Goal: Task Accomplishment & Management: Manage account settings

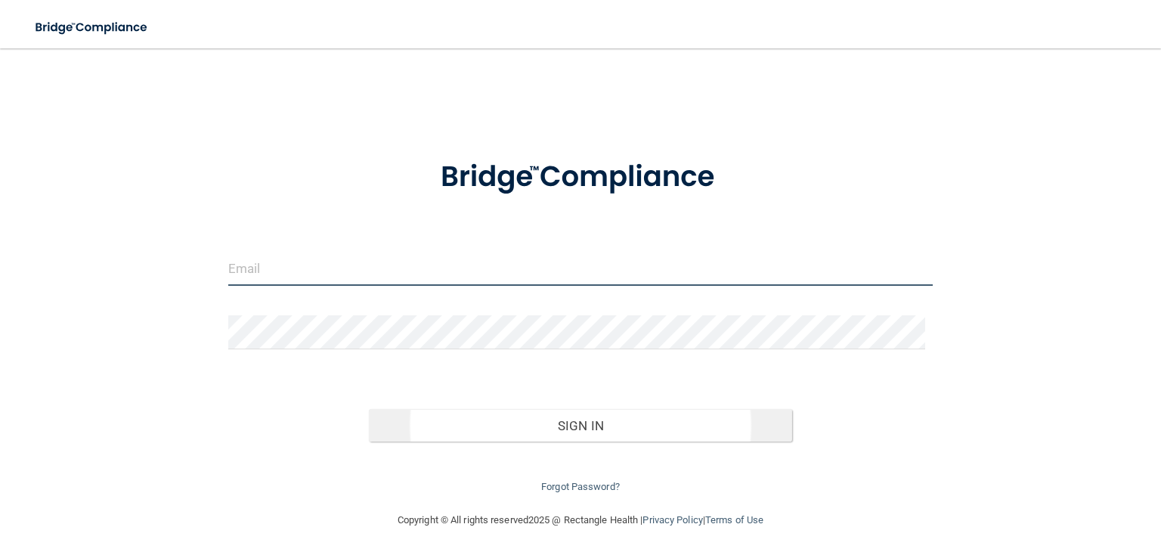
type input "[EMAIL_ADDRESS][DOMAIN_NAME]"
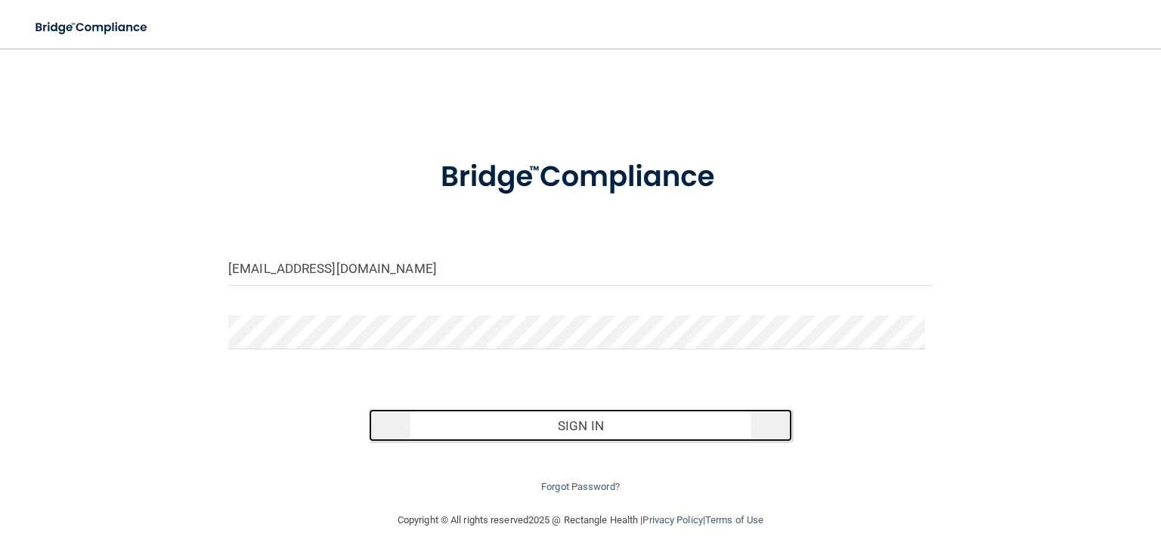
click at [578, 422] on button "Sign In" at bounding box center [580, 425] width 422 height 33
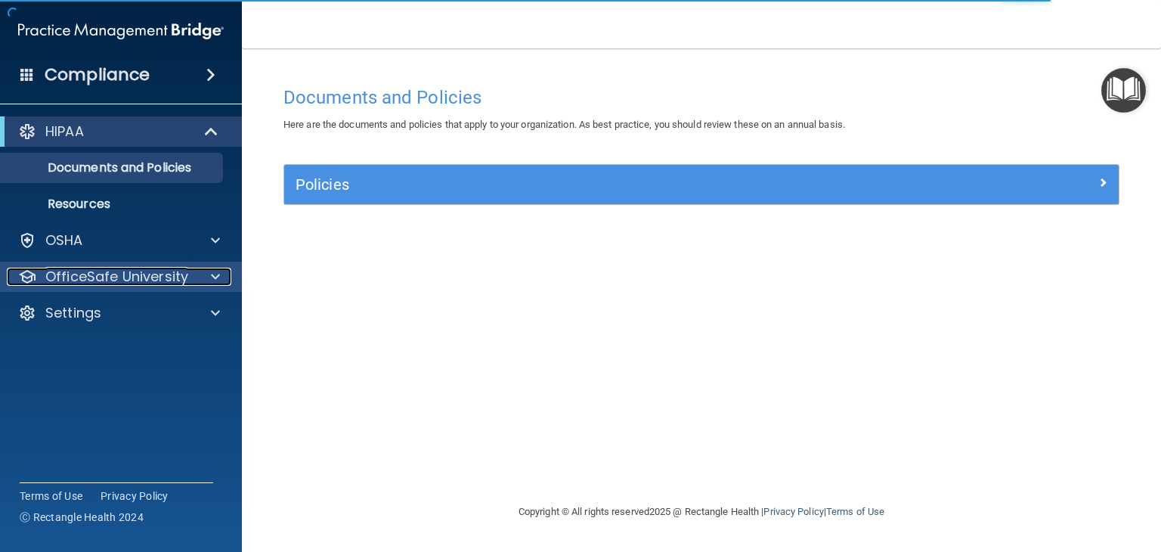
click at [208, 279] on div at bounding box center [213, 277] width 38 height 18
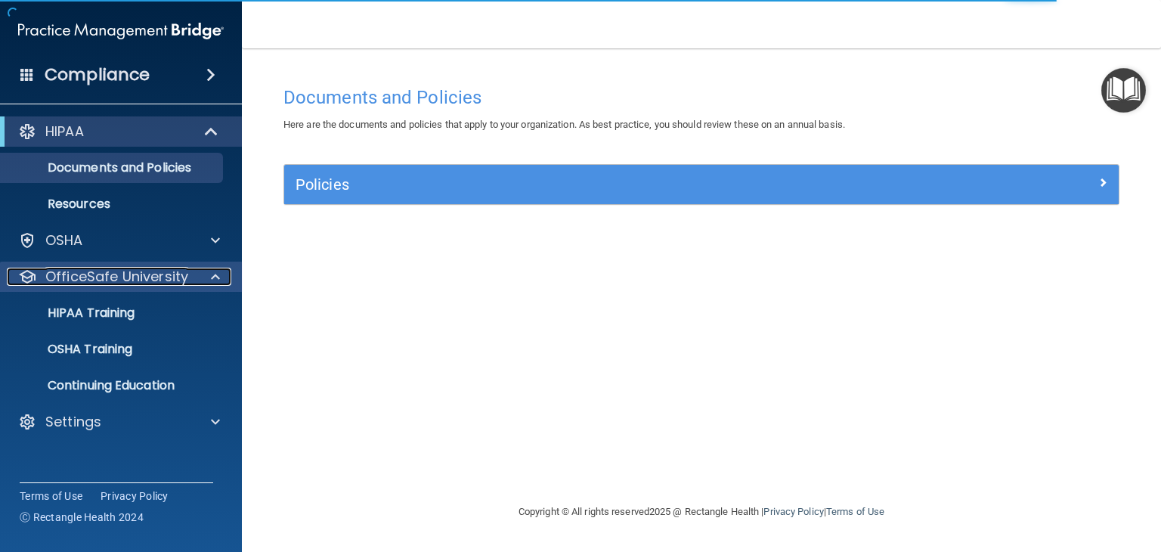
click at [208, 279] on div at bounding box center [213, 277] width 38 height 18
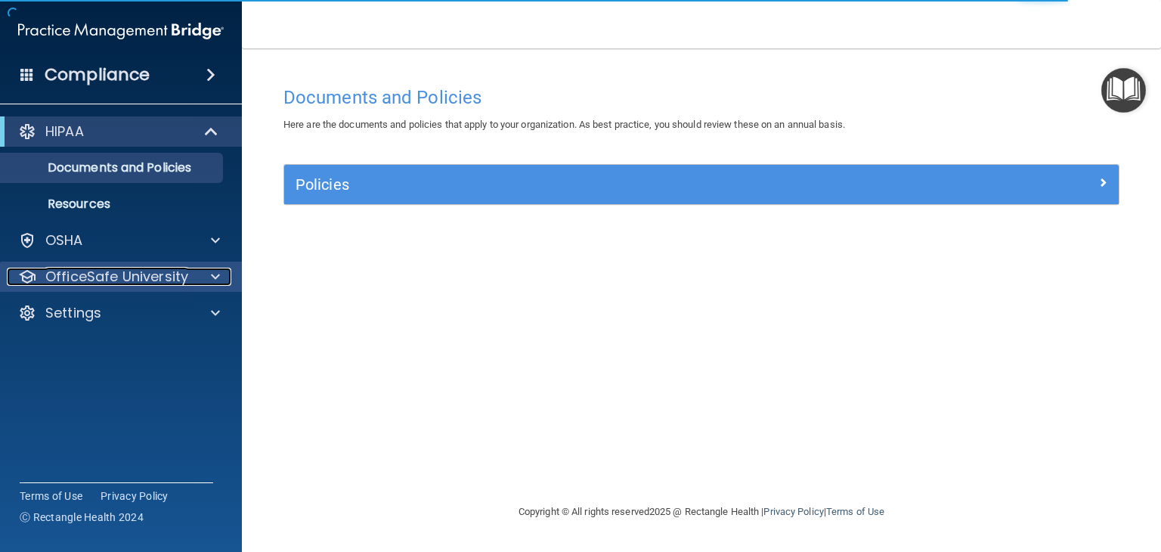
click at [208, 279] on div at bounding box center [213, 277] width 38 height 18
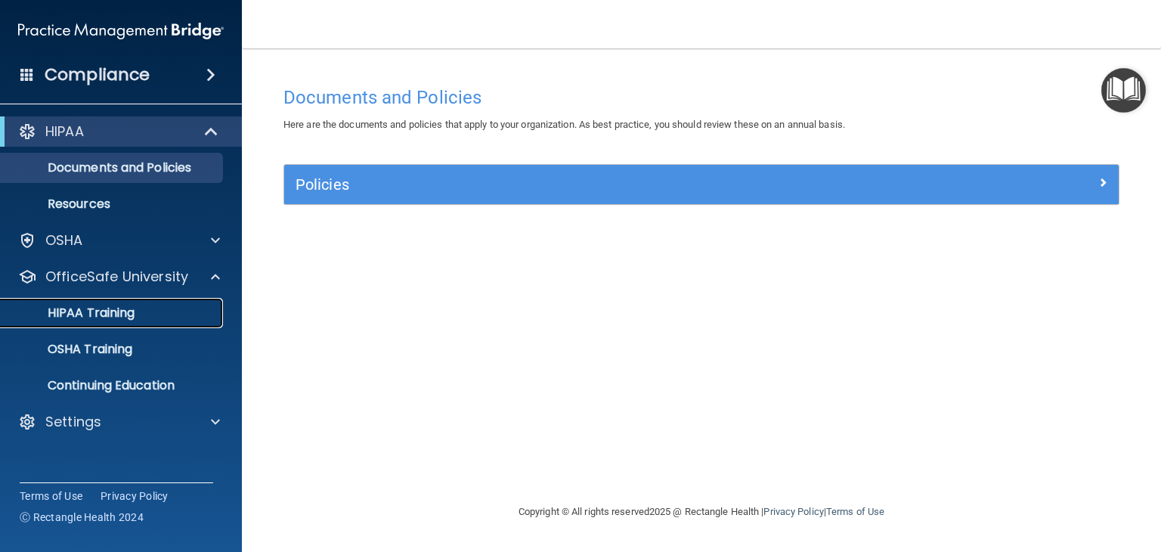
click at [193, 315] on div "HIPAA Training" at bounding box center [113, 312] width 206 height 15
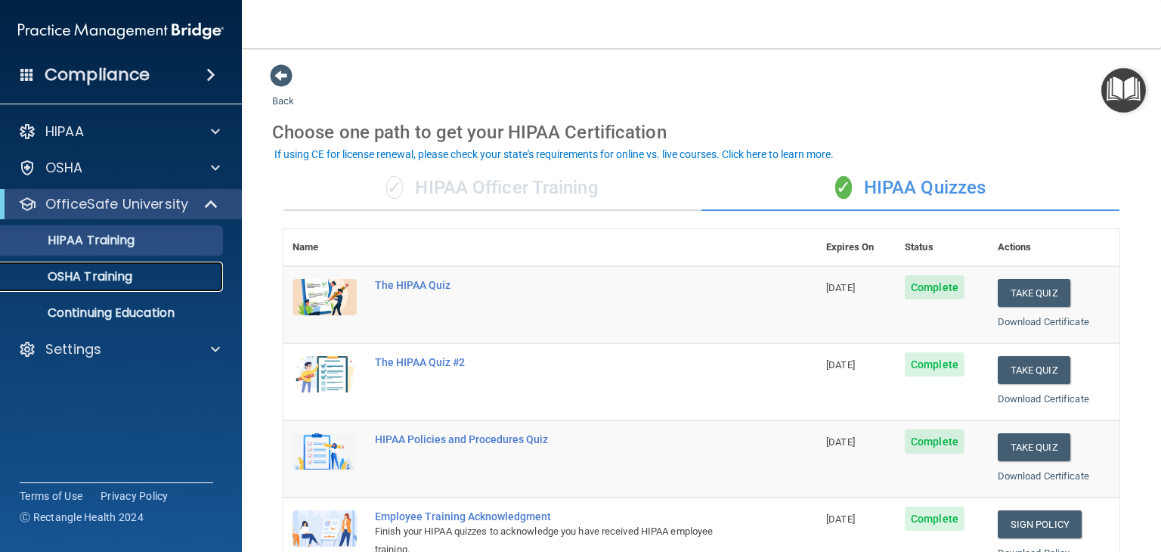
click at [162, 283] on div "OSHA Training" at bounding box center [113, 276] width 206 height 15
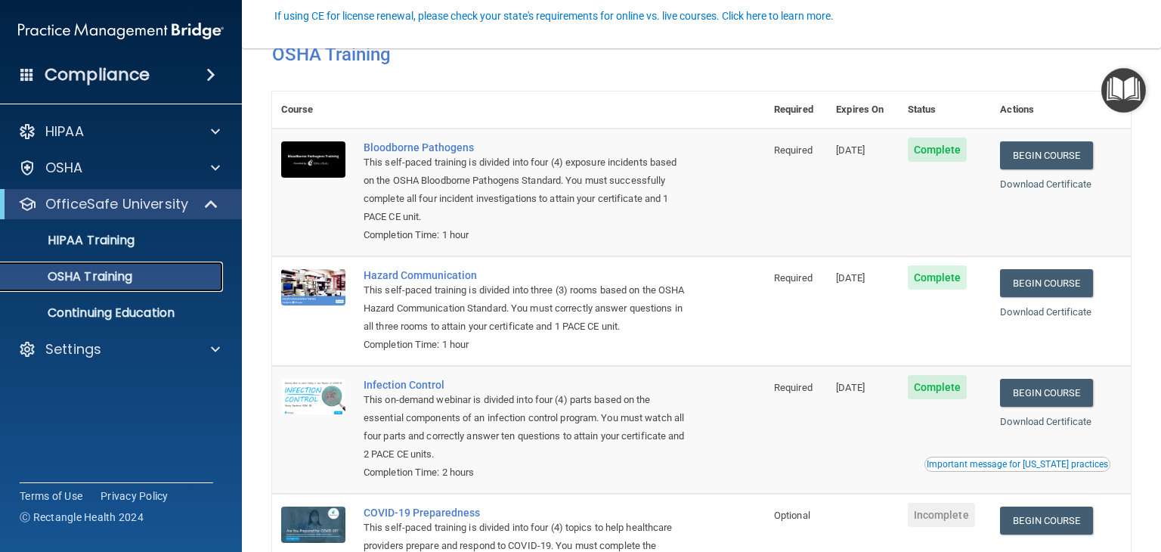
scroll to position [190, 0]
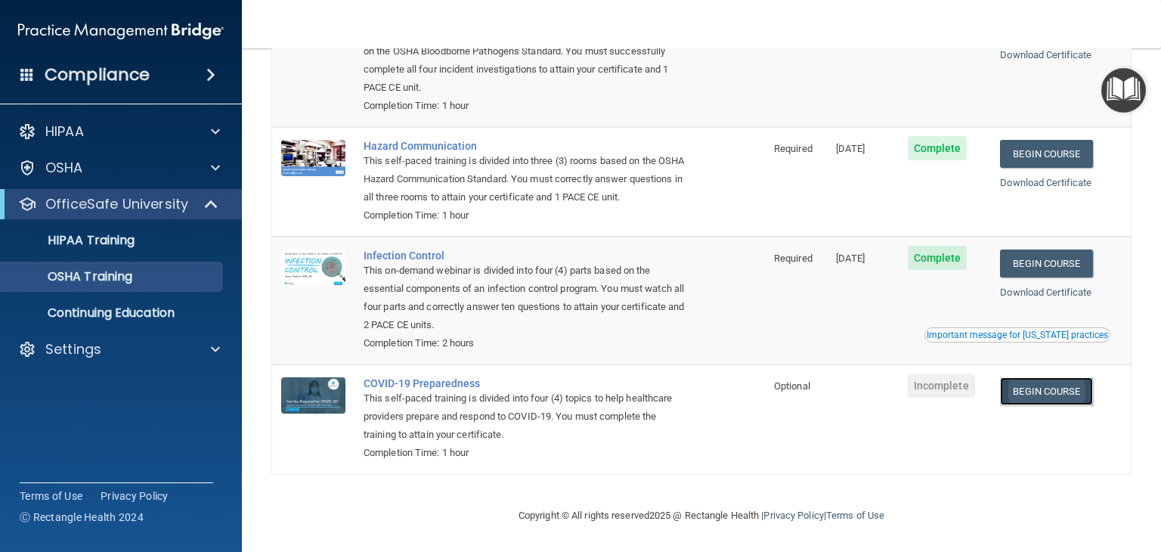
click at [1039, 388] on link "Begin Course" at bounding box center [1046, 391] width 92 height 28
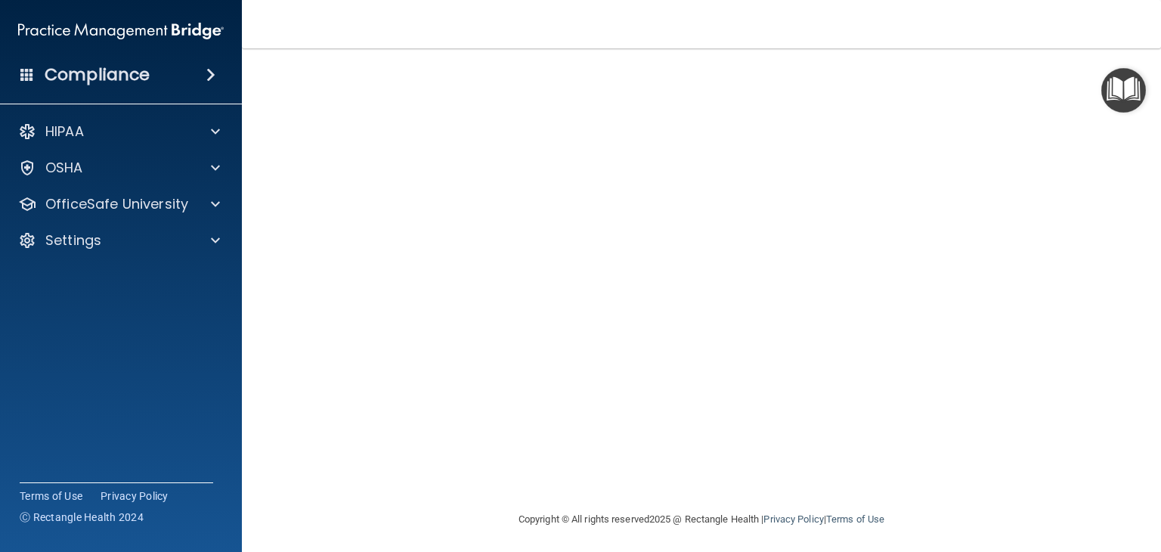
scroll to position [95, 0]
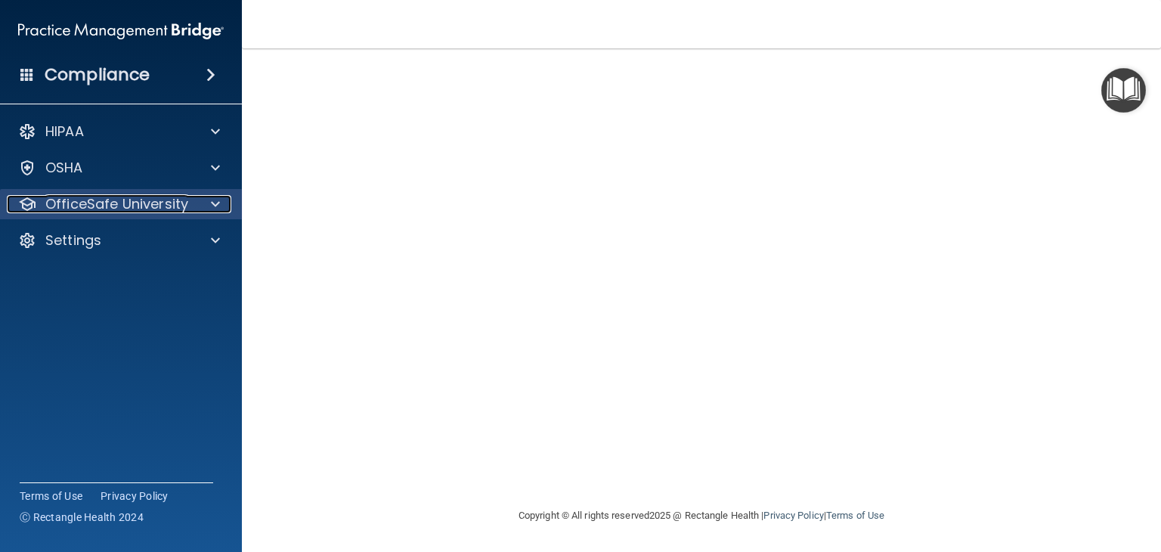
click at [165, 203] on p "OfficeSafe University" at bounding box center [116, 204] width 143 height 18
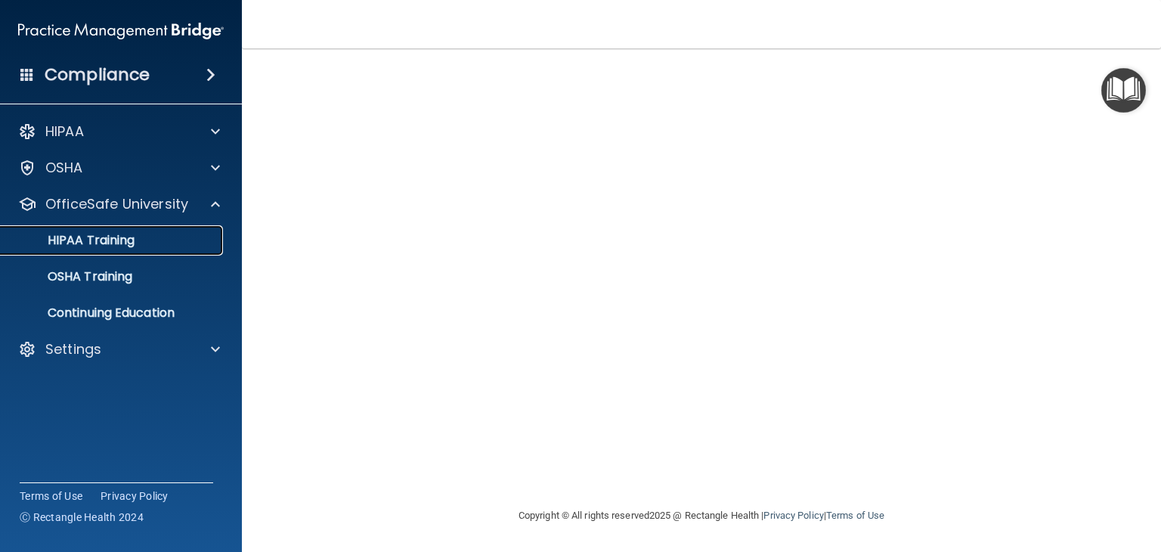
click at [144, 235] on div "HIPAA Training" at bounding box center [113, 240] width 206 height 15
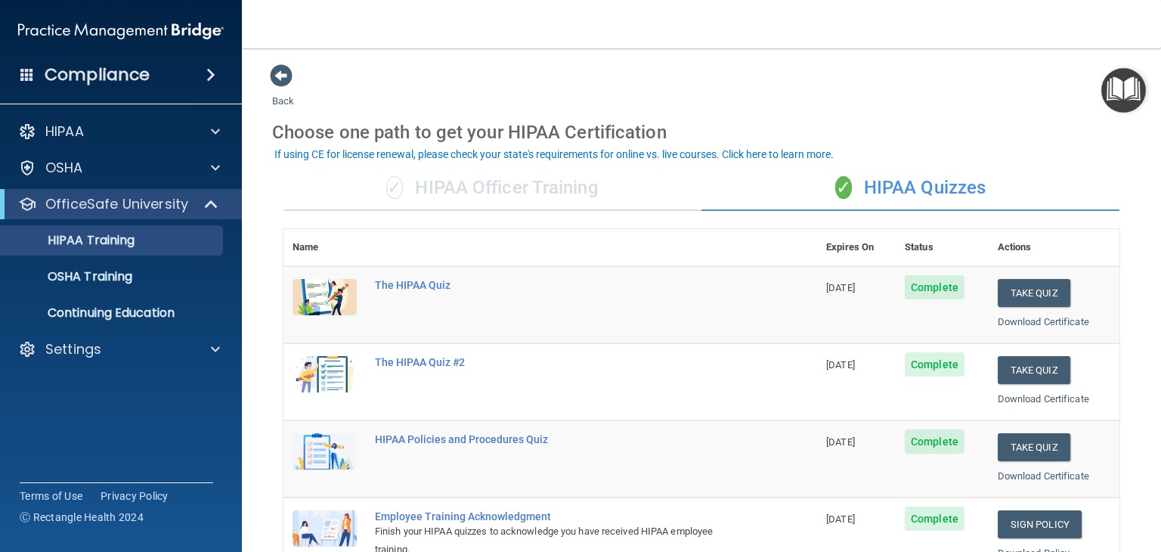
click at [465, 183] on div "✓ HIPAA Officer Training" at bounding box center [492, 187] width 418 height 45
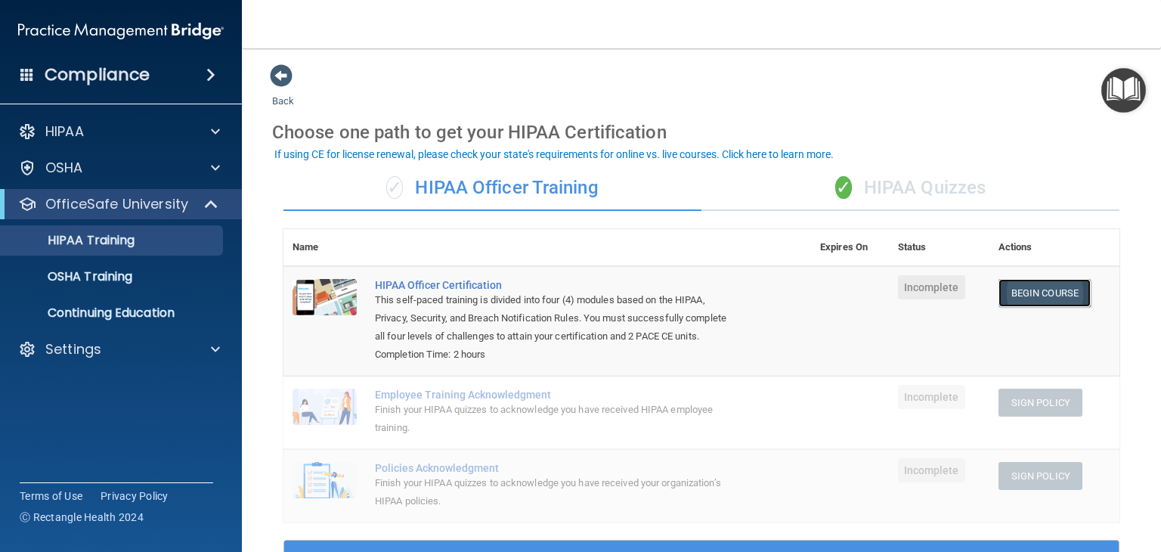
click at [1013, 289] on link "Begin Course" at bounding box center [1044, 293] width 92 height 28
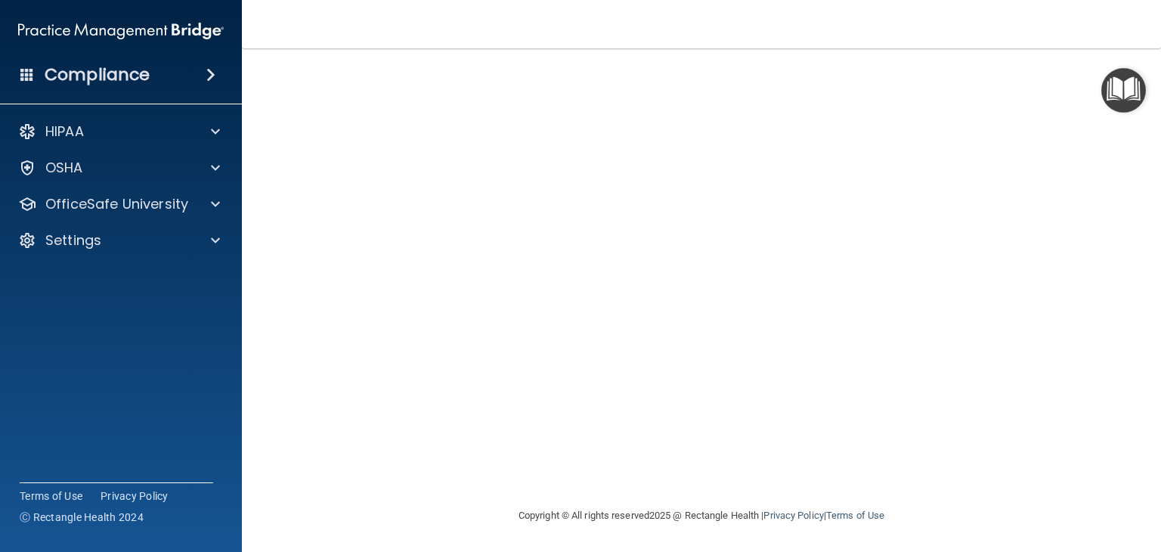
scroll to position [5, 0]
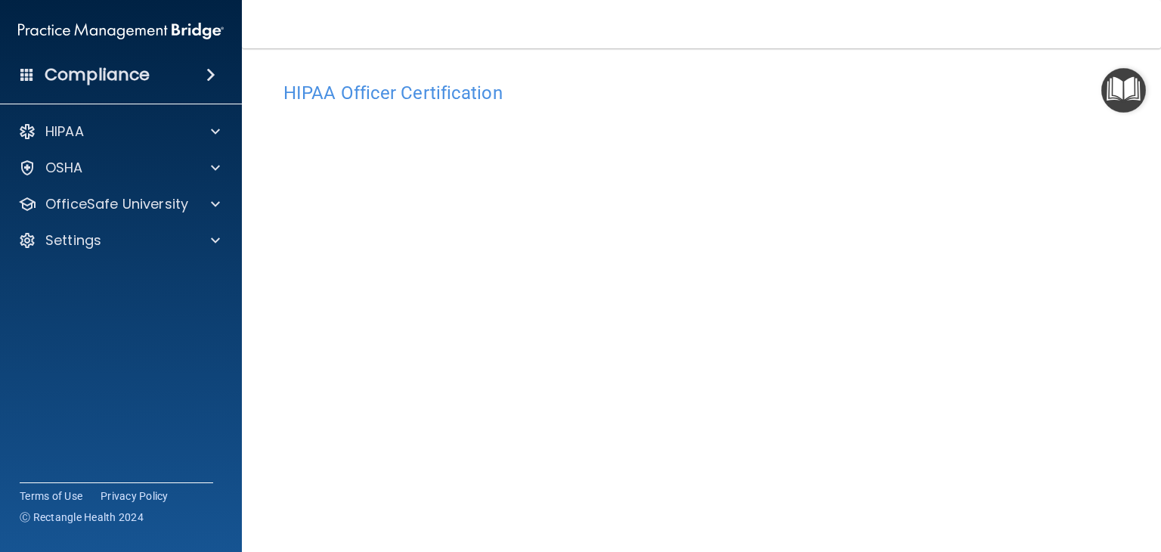
click at [1121, 87] on img "Open Resource Center" at bounding box center [1123, 90] width 45 height 45
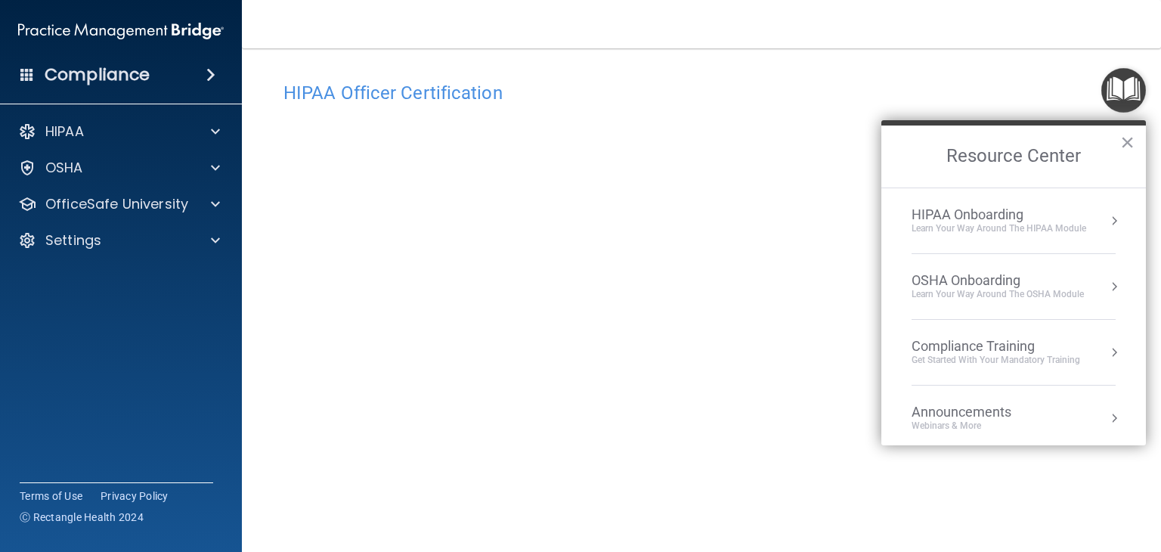
click at [1121, 87] on img "Open Resource Center" at bounding box center [1123, 90] width 45 height 45
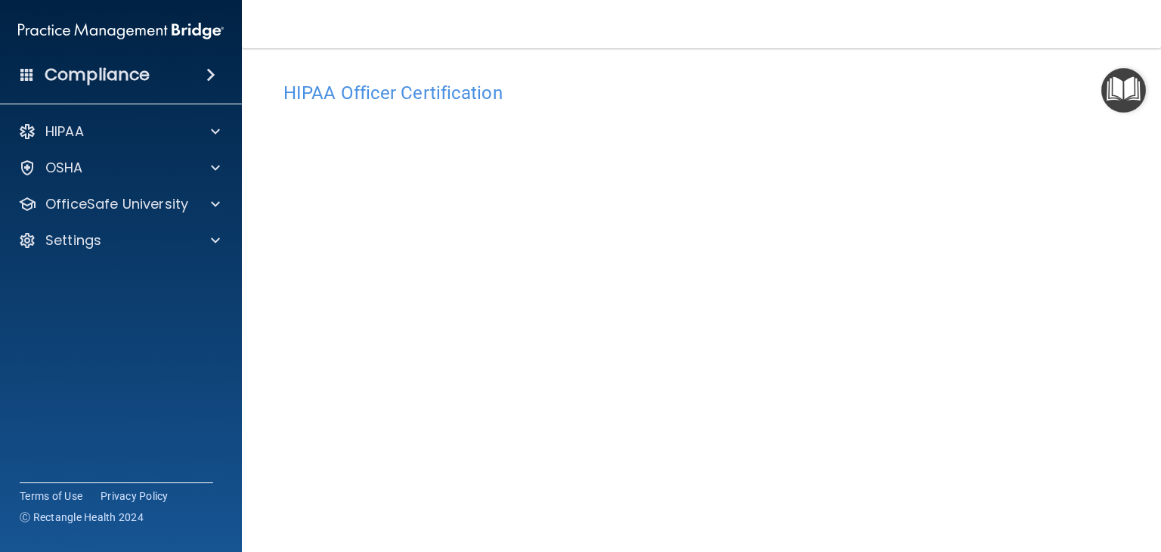
click at [1121, 87] on img "Open Resource Center" at bounding box center [1123, 90] width 45 height 45
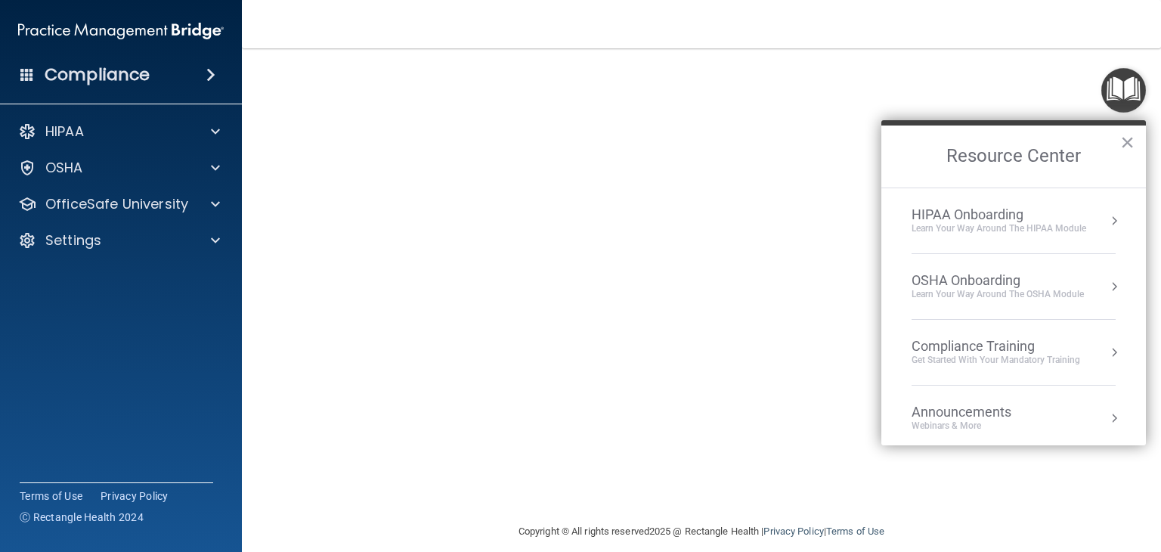
scroll to position [122, 0]
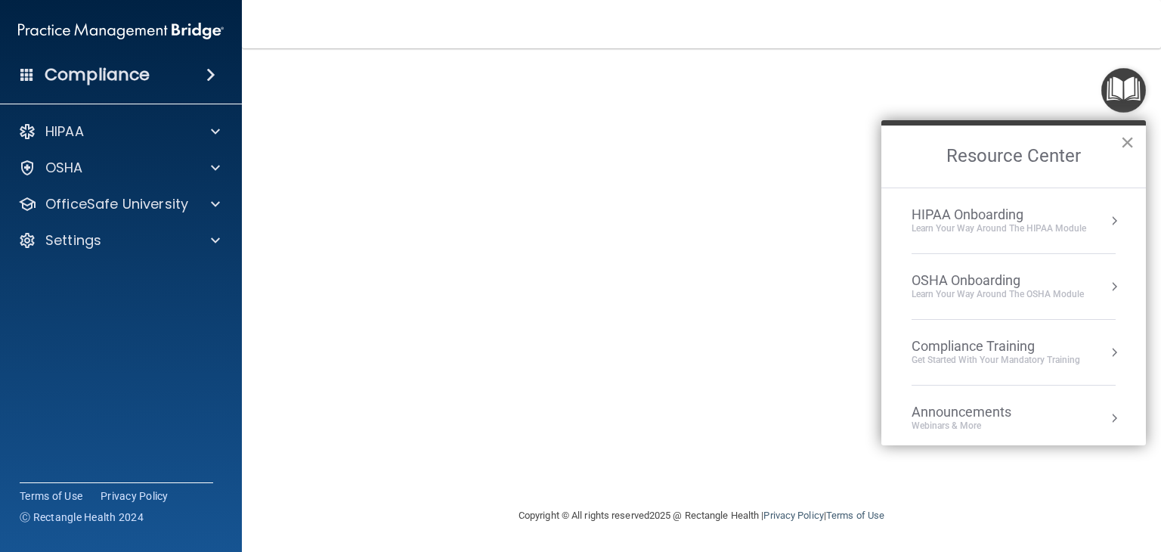
click at [1122, 135] on button "×" at bounding box center [1127, 142] width 14 height 24
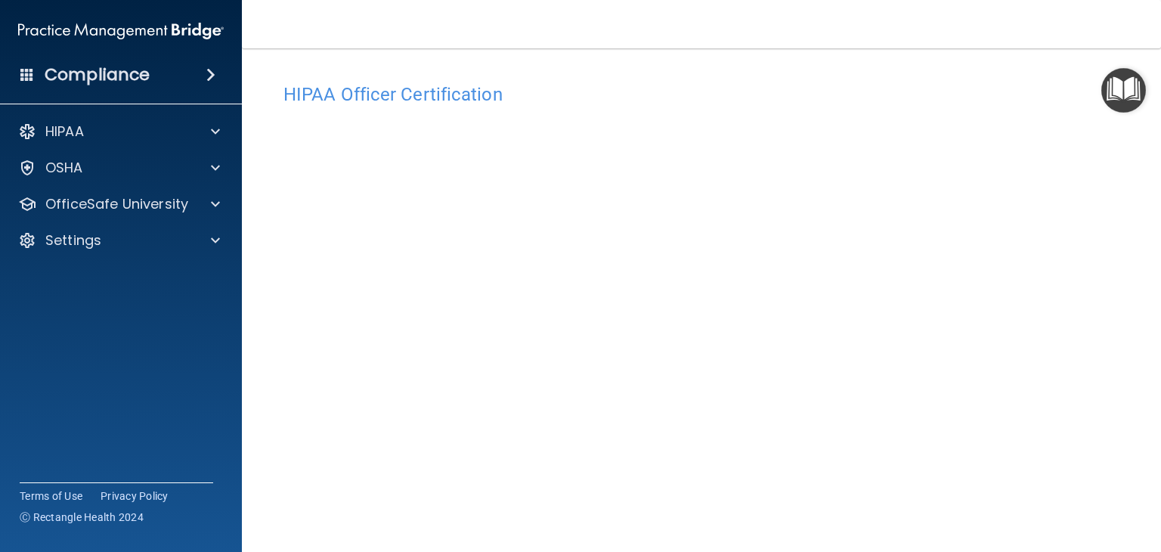
scroll to position [0, 0]
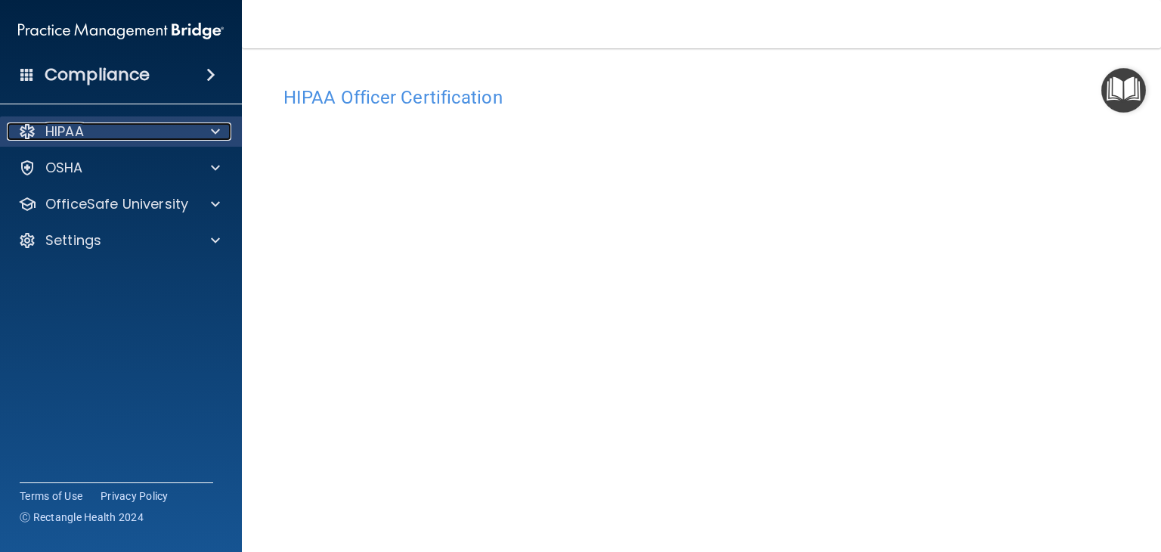
click at [215, 137] on span at bounding box center [215, 131] width 9 height 18
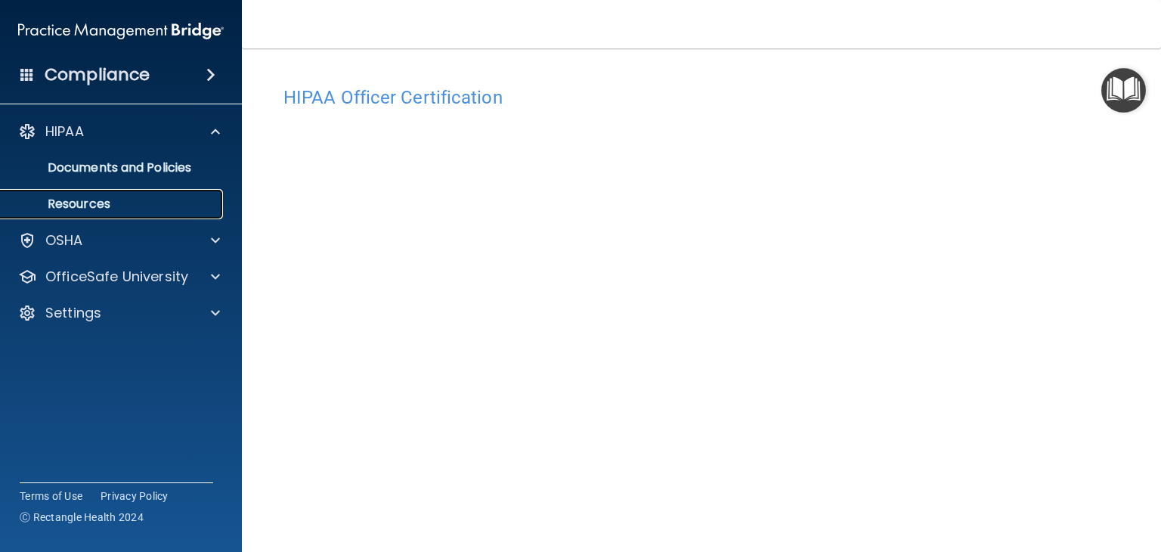
click at [189, 202] on p "Resources" at bounding box center [113, 203] width 206 height 15
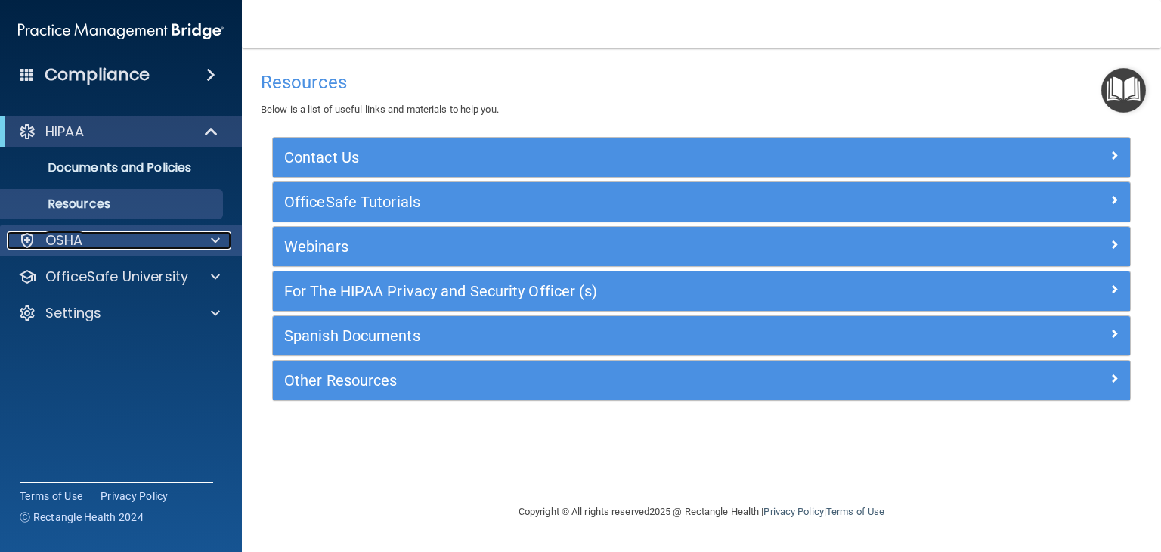
click at [215, 234] on span at bounding box center [215, 240] width 9 height 18
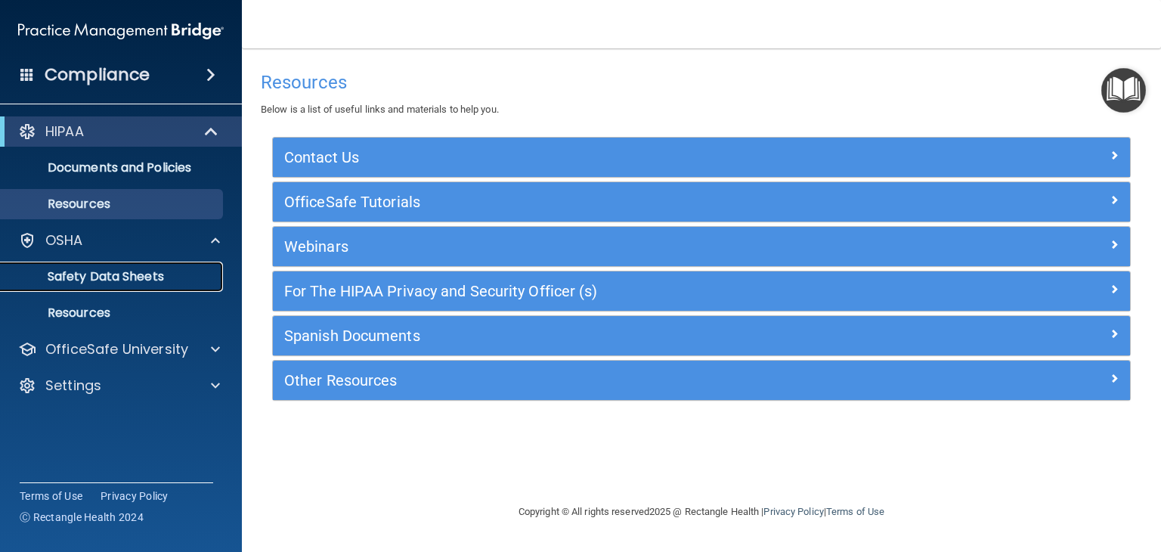
click at [200, 267] on link "Safety Data Sheets" at bounding box center [104, 276] width 238 height 30
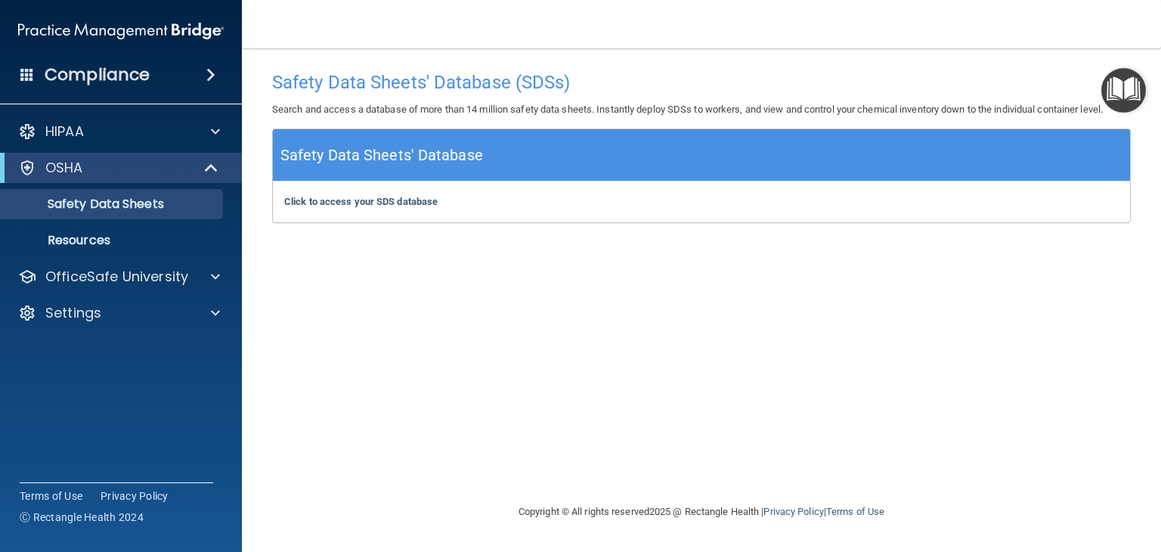
click at [206, 69] on span at bounding box center [210, 75] width 9 height 18
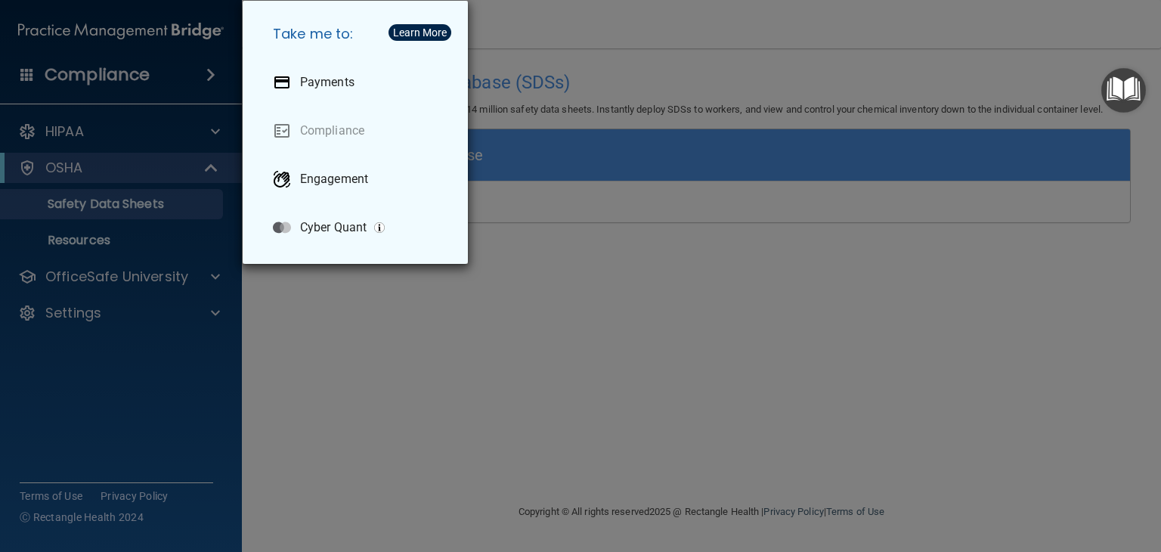
click at [213, 129] on div "Take me to: Payments Compliance Engagement Cyber Quant" at bounding box center [580, 276] width 1161 height 552
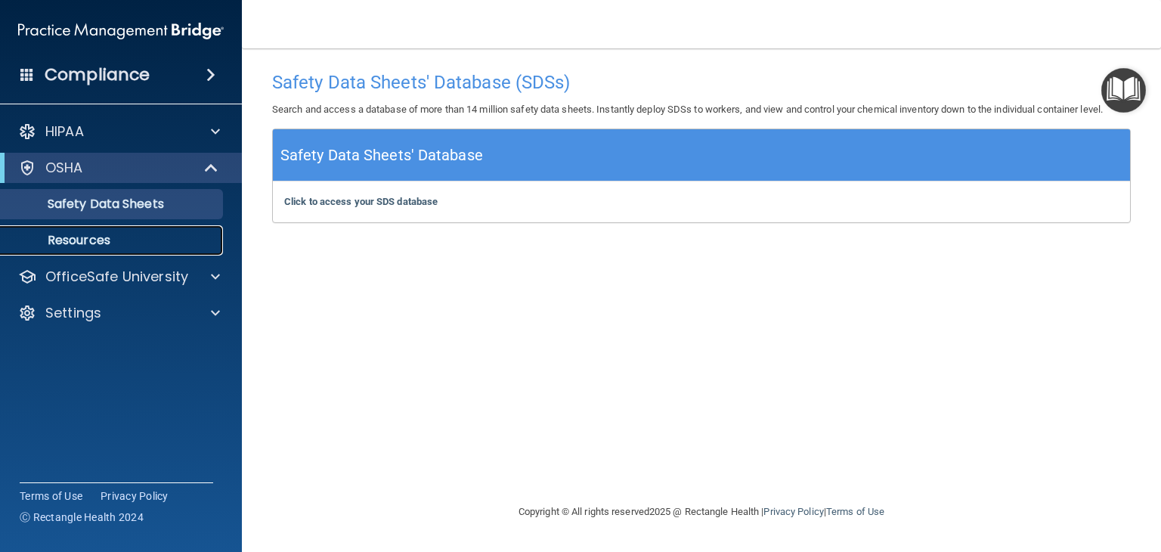
click at [166, 243] on p "Resources" at bounding box center [113, 240] width 206 height 15
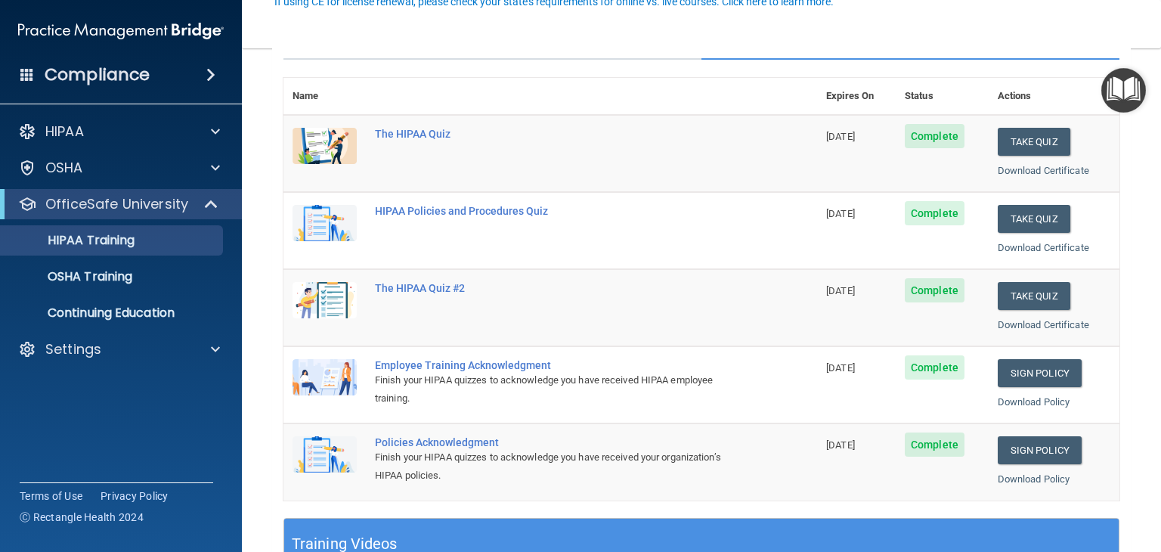
scroll to position [227, 0]
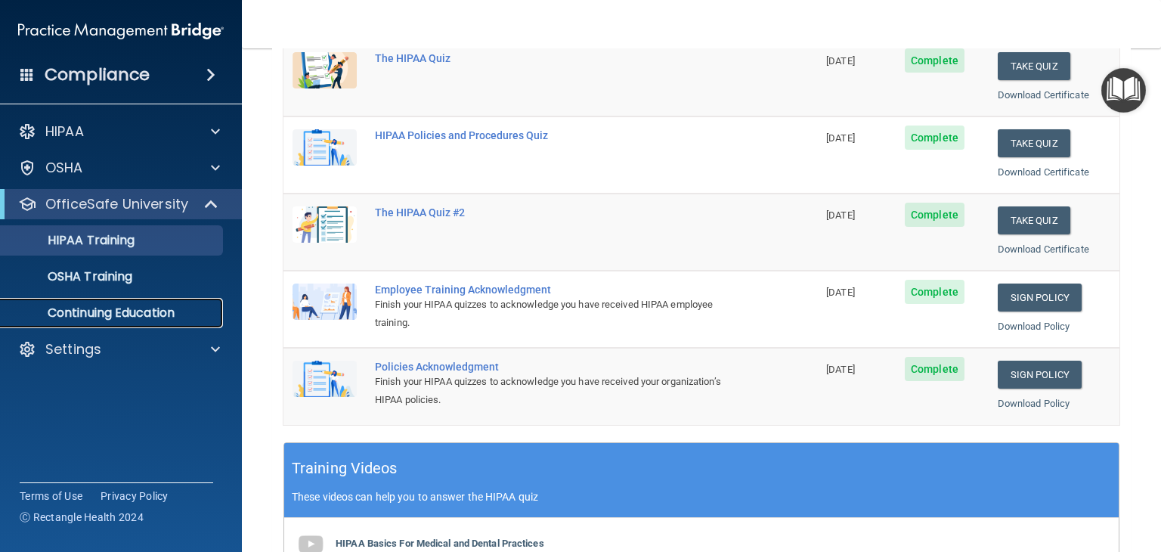
click at [165, 306] on p "Continuing Education" at bounding box center [113, 312] width 206 height 15
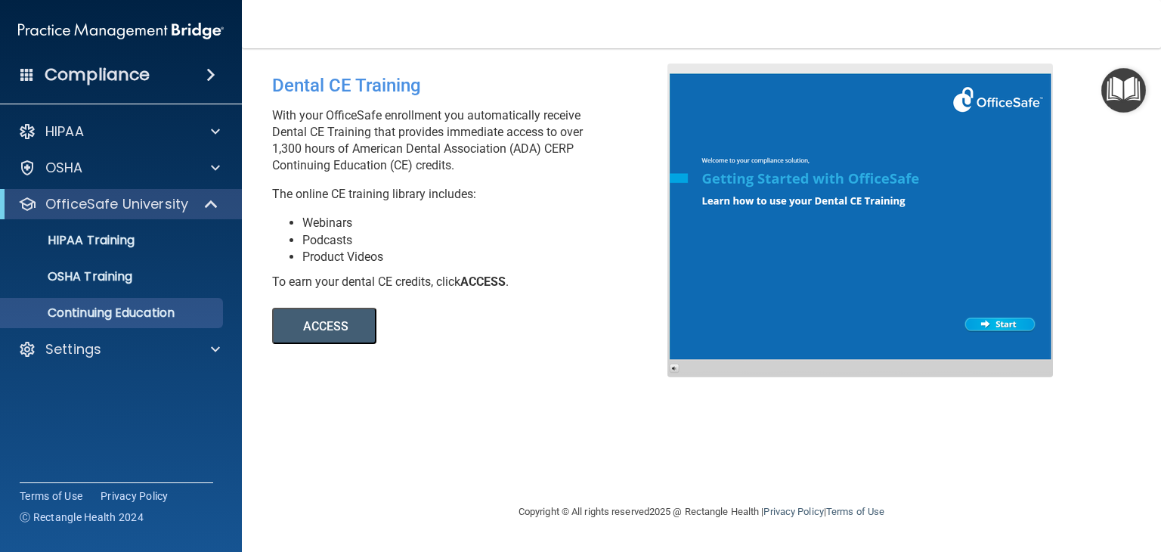
click at [329, 324] on button "ACCESS" at bounding box center [324, 326] width 104 height 36
click at [145, 351] on div "Settings" at bounding box center [100, 349] width 187 height 18
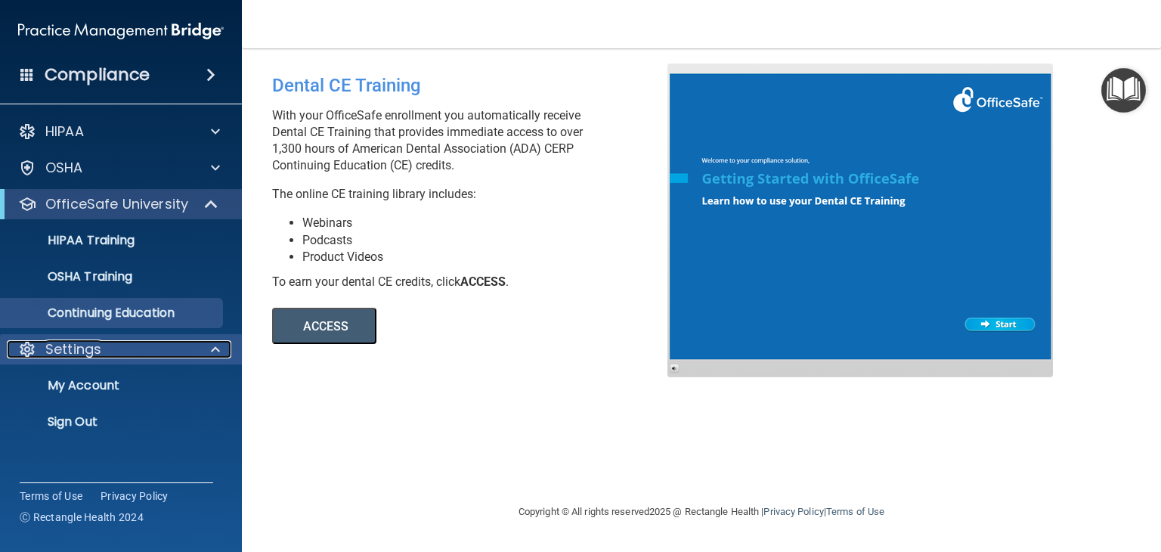
click at [145, 351] on div "Settings" at bounding box center [100, 349] width 187 height 18
click at [209, 348] on div at bounding box center [213, 349] width 38 height 18
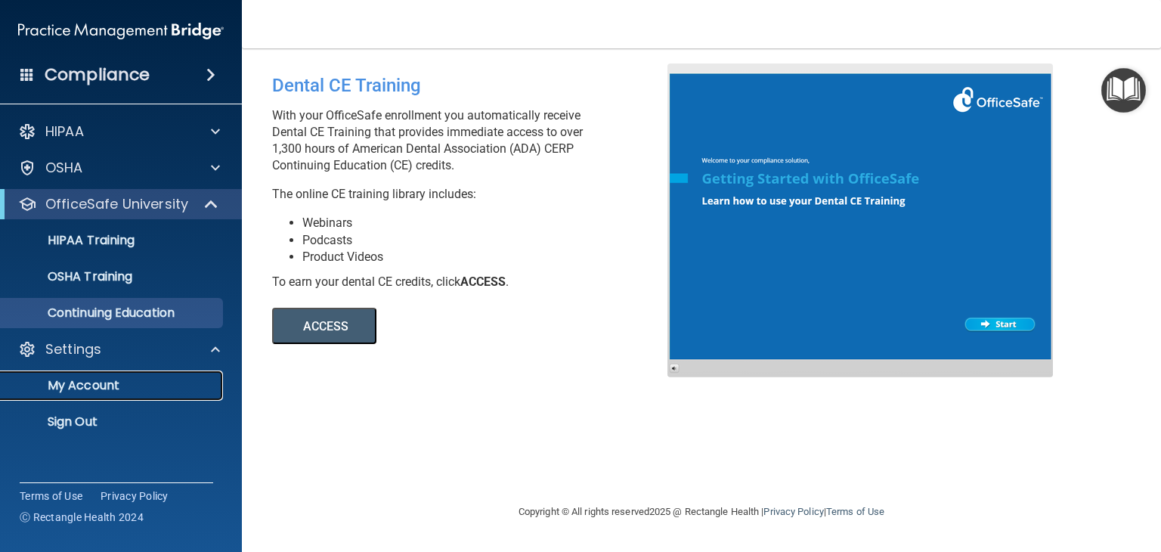
click at [130, 379] on p "My Account" at bounding box center [113, 385] width 206 height 15
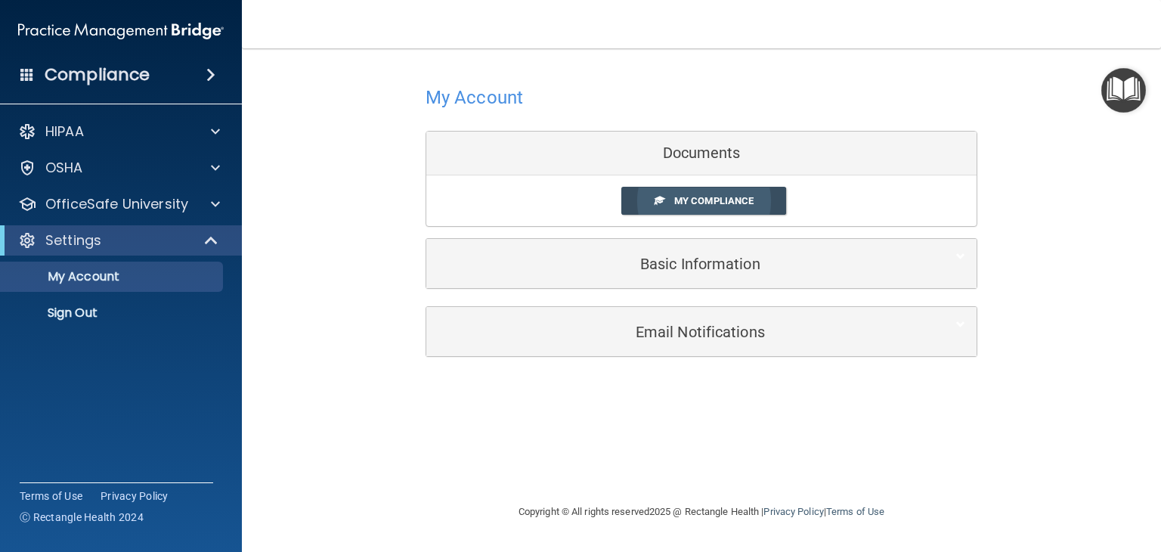
click at [710, 198] on span "My Compliance" at bounding box center [713, 200] width 79 height 11
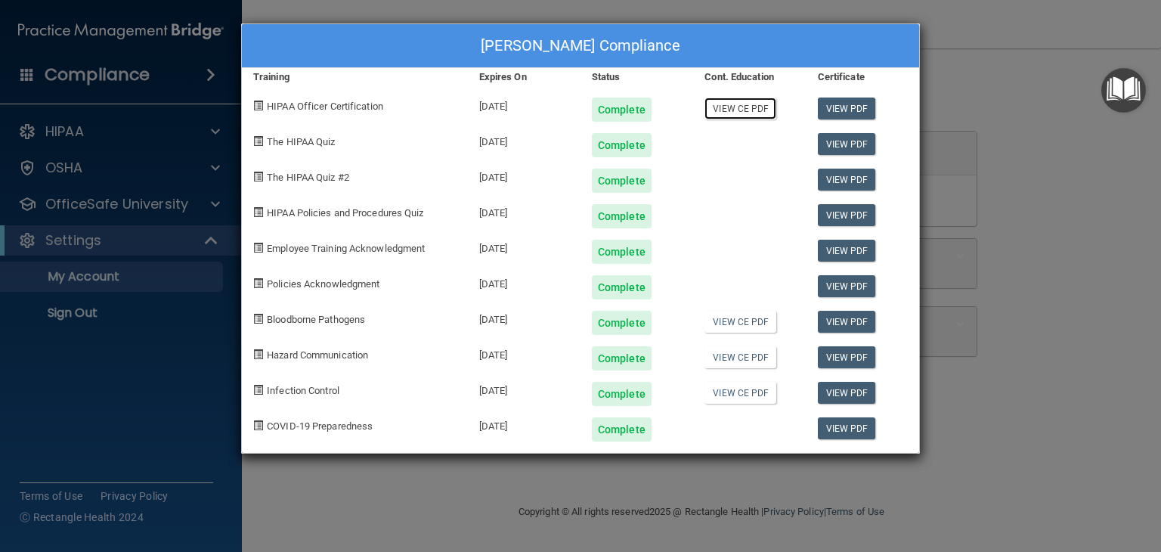
click at [750, 110] on link "View CE PDF" at bounding box center [740, 108] width 72 height 22
click at [725, 320] on link "View CE PDF" at bounding box center [740, 322] width 72 height 22
click at [749, 356] on link "View CE PDF" at bounding box center [740, 357] width 72 height 22
click at [747, 391] on link "View CE PDF" at bounding box center [740, 393] width 72 height 22
click at [695, 48] on div "[PERSON_NAME] Compliance" at bounding box center [580, 46] width 677 height 44
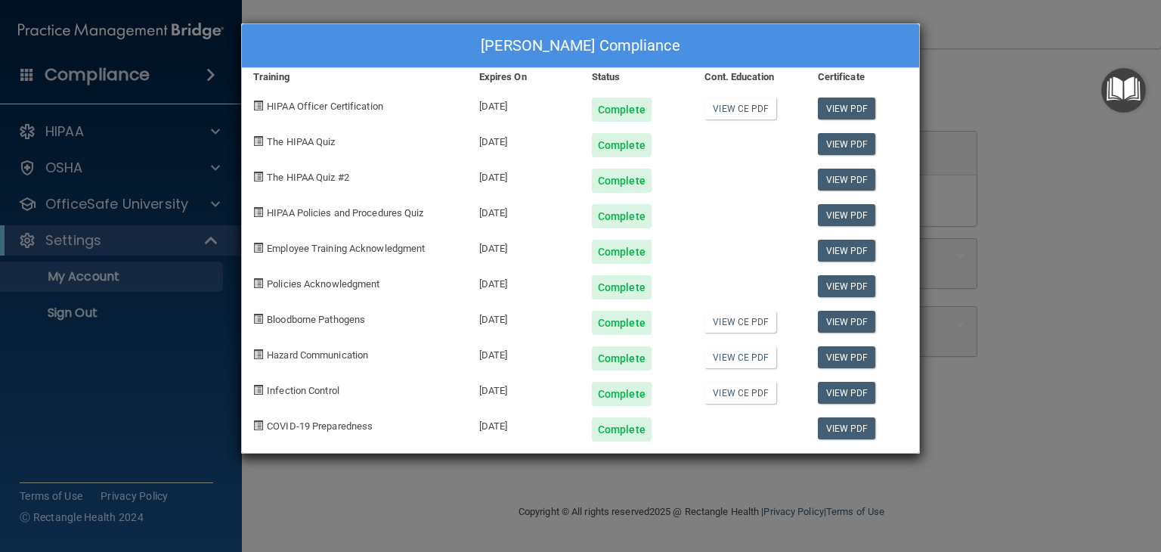
click at [695, 48] on div "[PERSON_NAME] Compliance" at bounding box center [580, 46] width 677 height 44
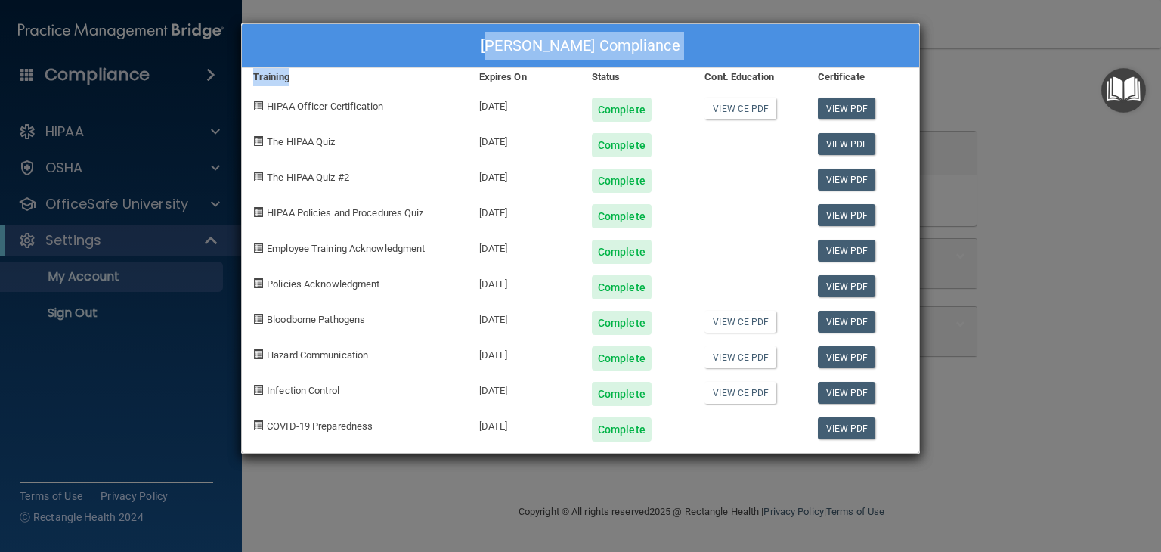
drag, startPoint x: 387, startPoint y: 48, endPoint x: 399, endPoint y: 67, distance: 22.4
click at [399, 67] on div "Maribel Banasco's Compliance Training Expires On Status Cont. Education Certifi…" at bounding box center [580, 238] width 679 height 430
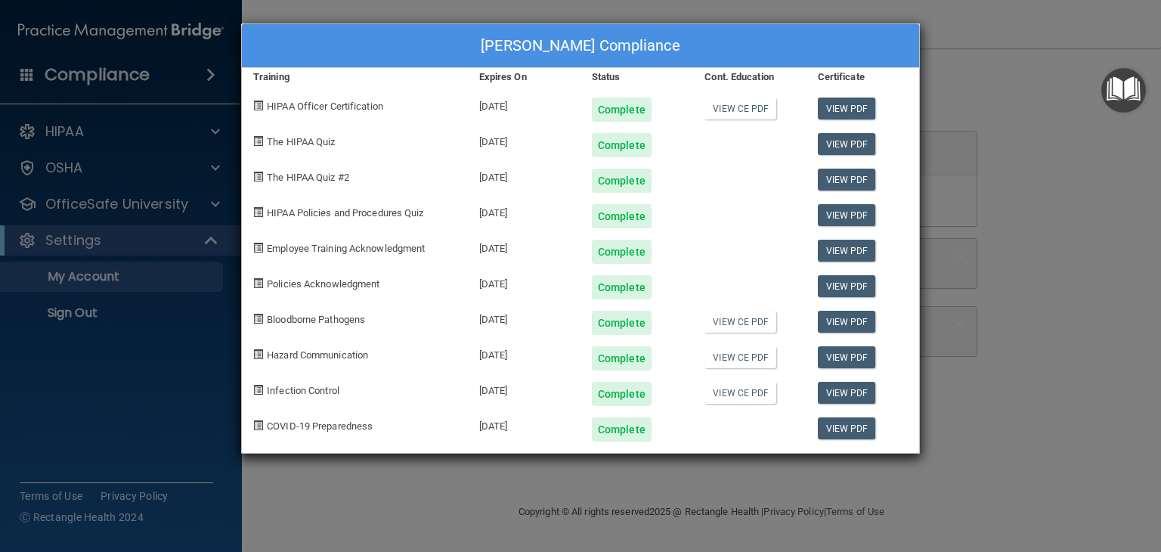
click at [109, 169] on div "Maribel Banasco's Compliance Training Expires On Status Cont. Education Certifi…" at bounding box center [580, 276] width 1161 height 552
click at [215, 170] on div "Maribel Banasco's Compliance Training Expires On Status Cont. Education Certifi…" at bounding box center [580, 276] width 1161 height 552
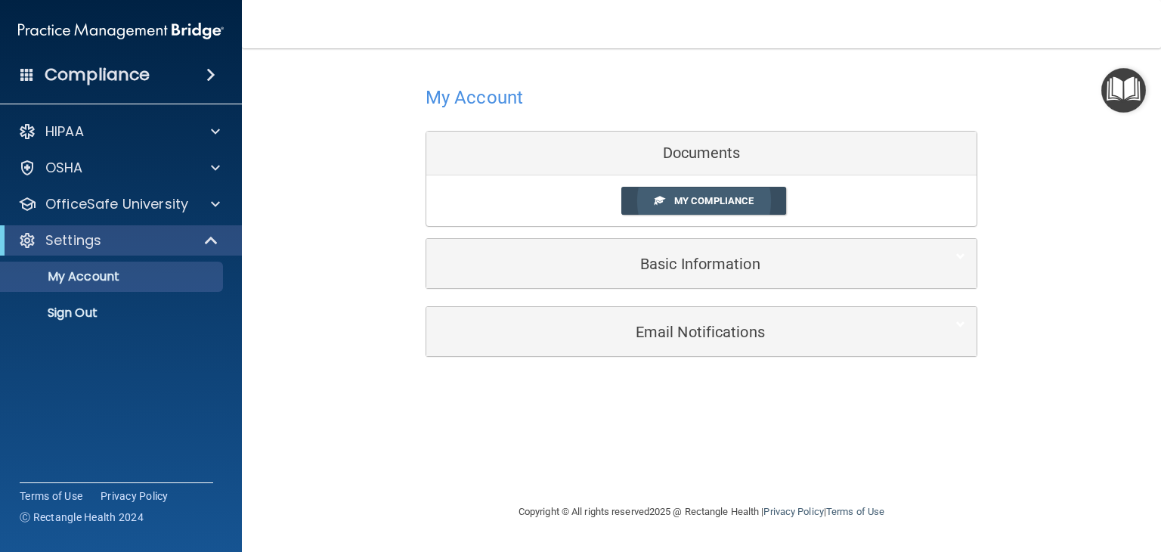
click at [693, 200] on span "My Compliance" at bounding box center [713, 200] width 79 height 11
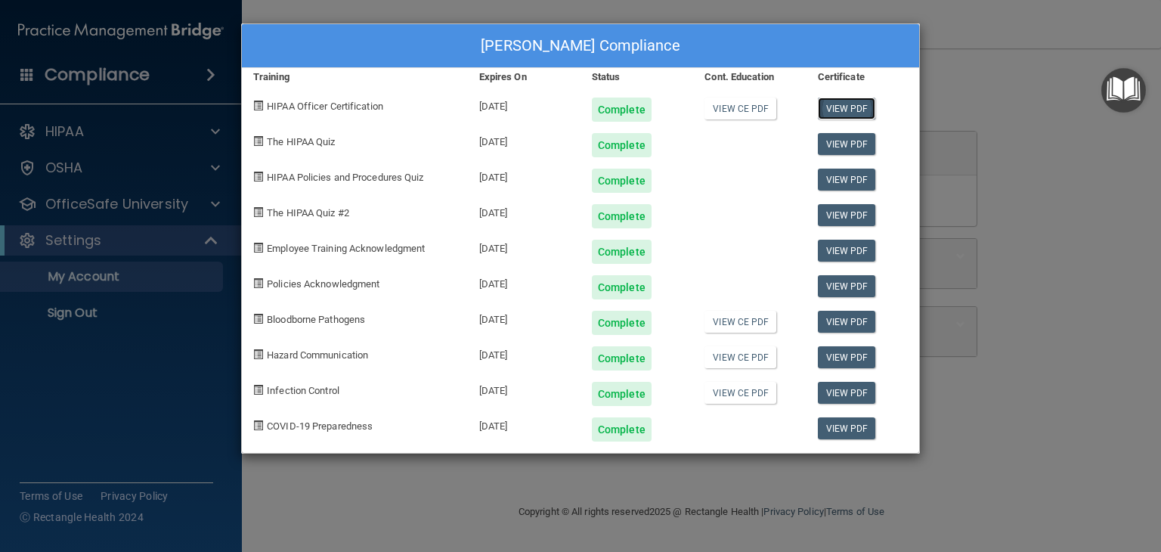
click at [849, 106] on link "View PDF" at bounding box center [847, 108] width 58 height 22
click at [809, 37] on div "[PERSON_NAME] Compliance" at bounding box center [580, 46] width 677 height 44
drag, startPoint x: 809, startPoint y: 37, endPoint x: 809, endPoint y: 57, distance: 20.4
click at [809, 57] on div "[PERSON_NAME] Compliance" at bounding box center [580, 46] width 677 height 44
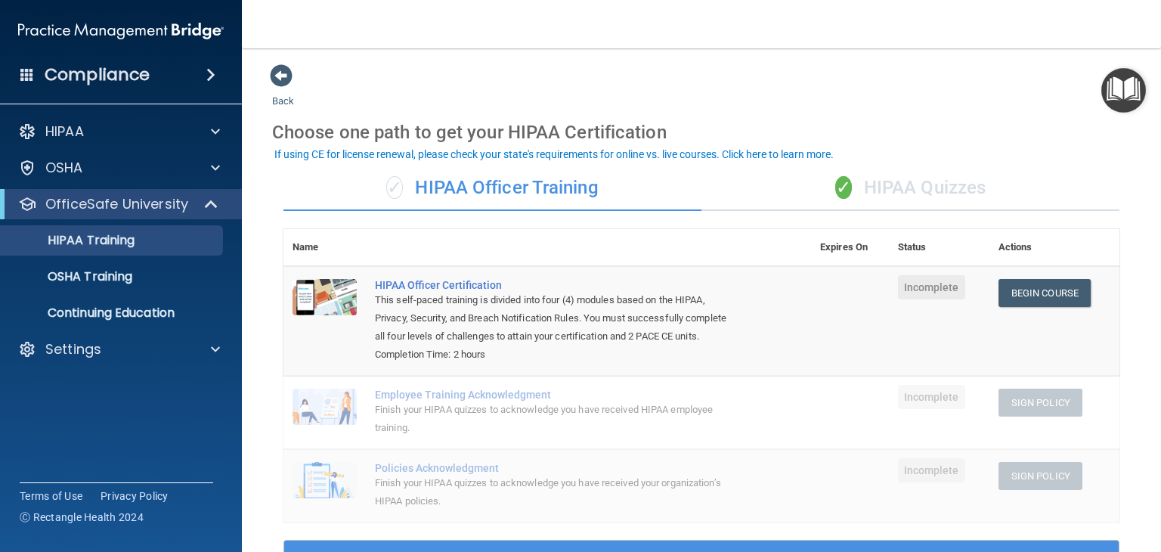
click at [206, 73] on span at bounding box center [210, 75] width 9 height 18
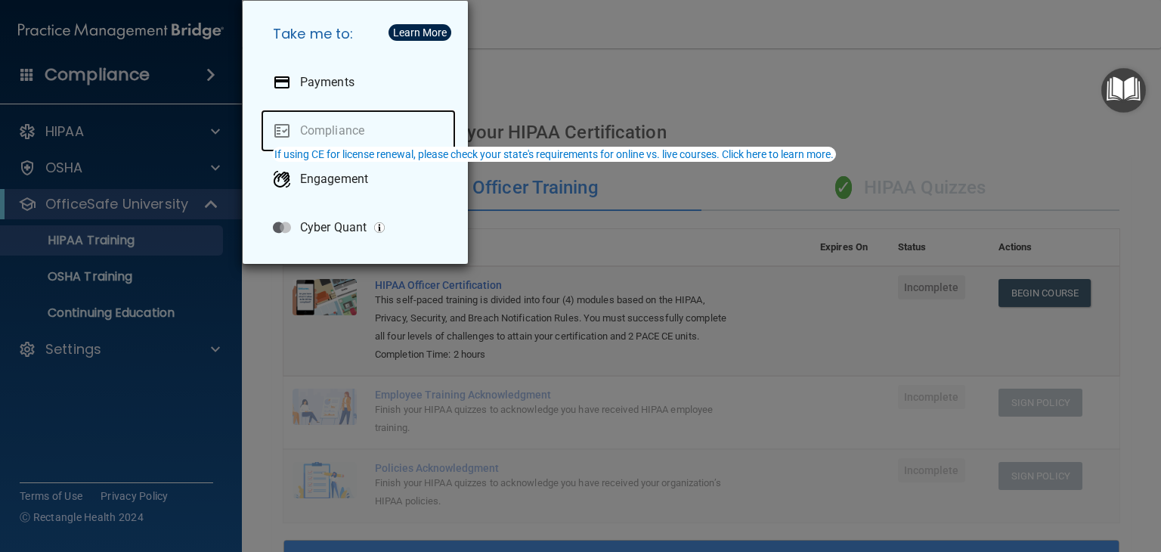
click at [307, 137] on link "Compliance" at bounding box center [358, 131] width 195 height 42
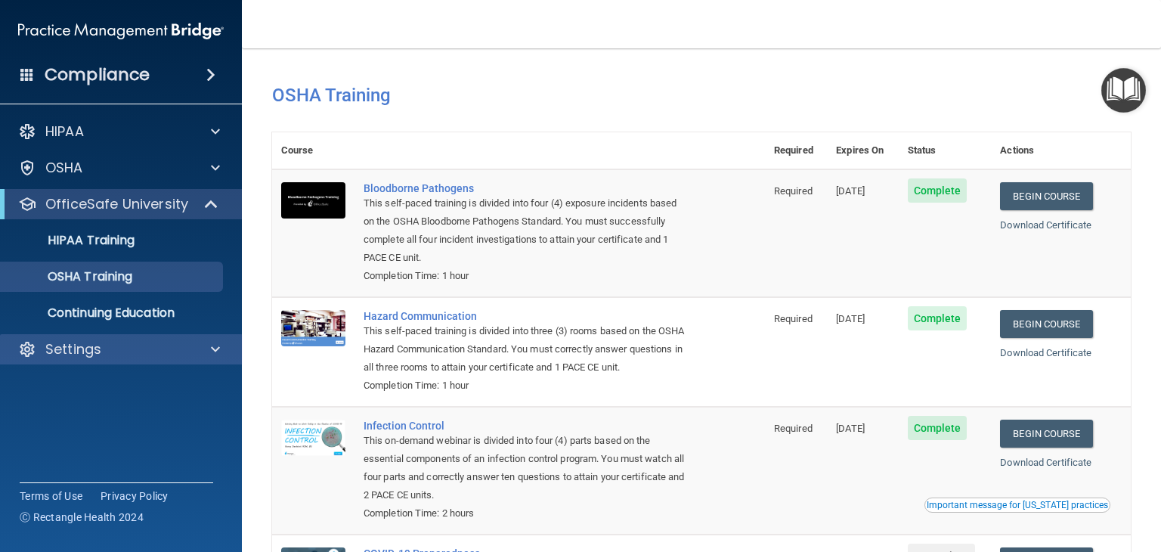
scroll to position [190, 0]
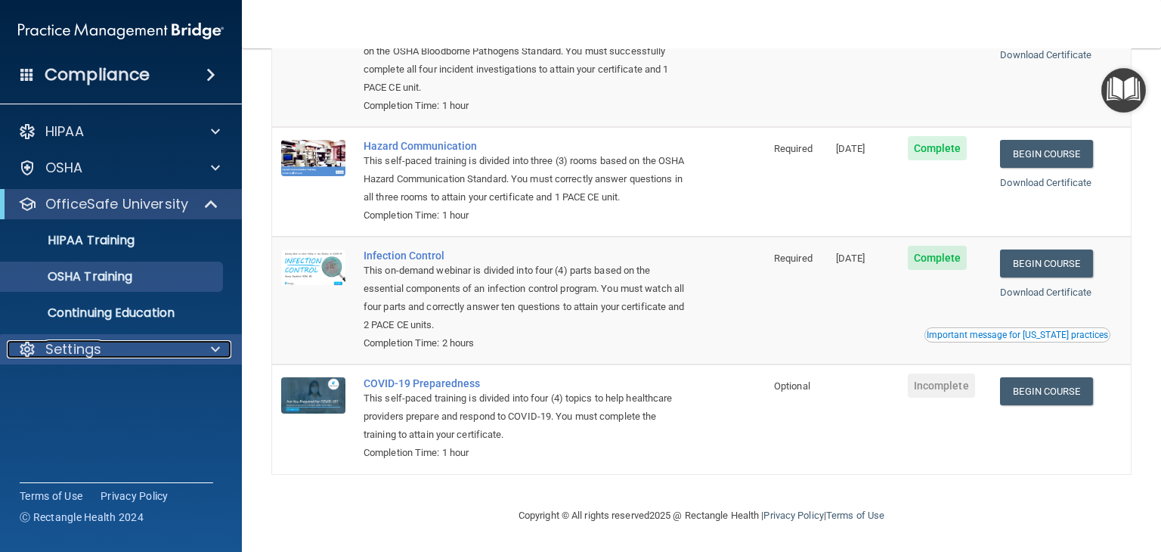
click at [83, 342] on p "Settings" at bounding box center [73, 349] width 56 height 18
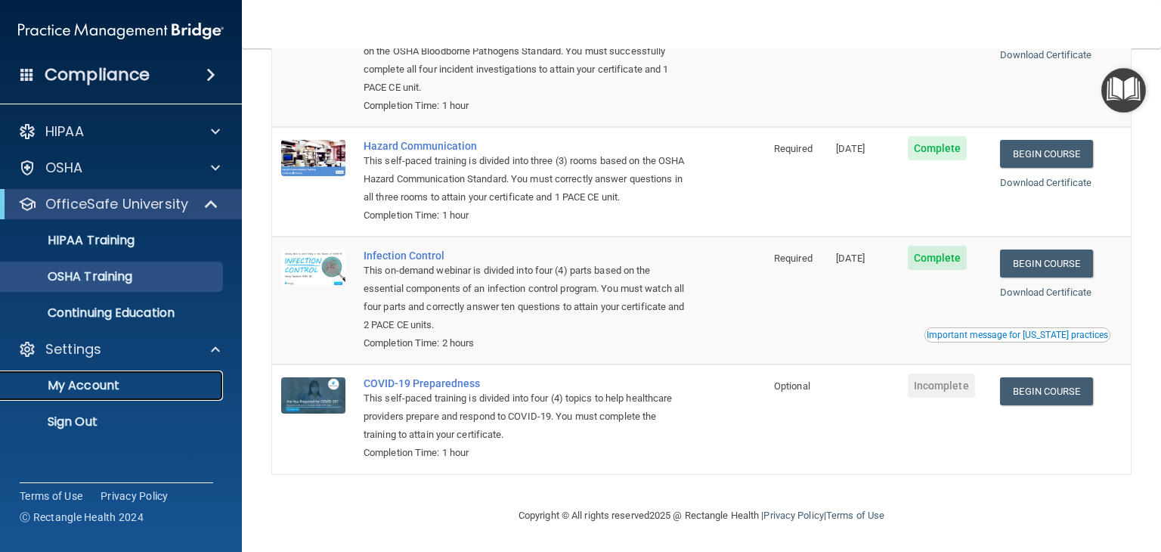
click at [85, 380] on p "My Account" at bounding box center [113, 385] width 206 height 15
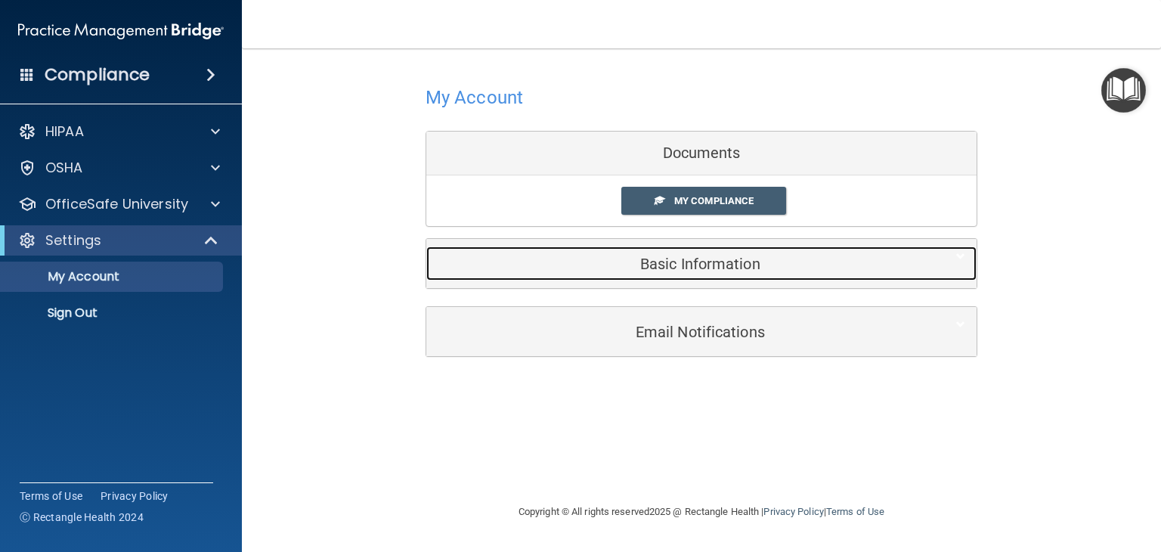
click at [681, 264] on h5 "Basic Information" at bounding box center [678, 263] width 481 height 17
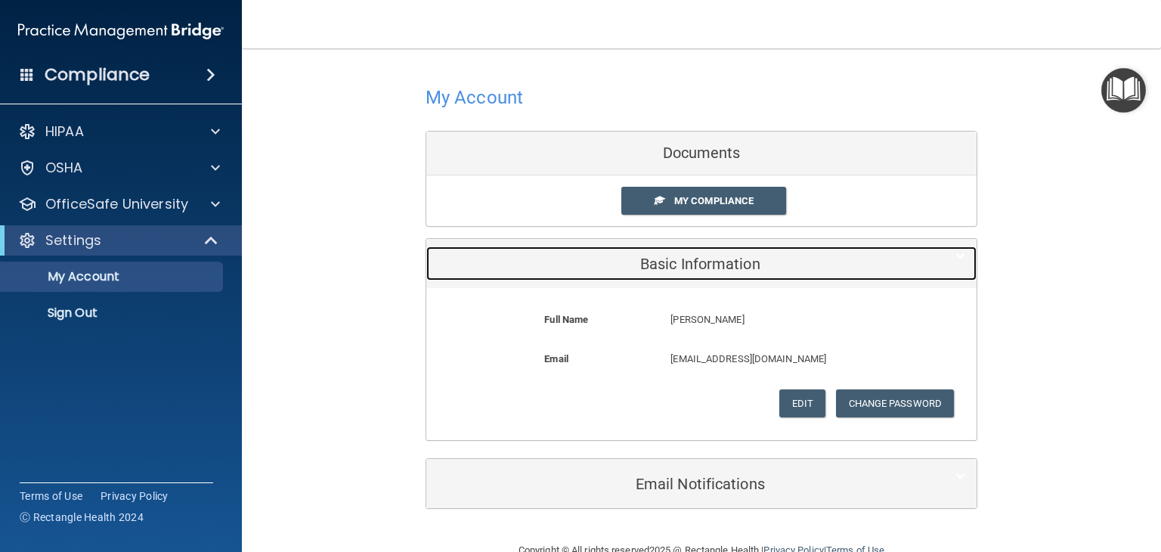
click at [681, 264] on h5 "Basic Information" at bounding box center [678, 263] width 481 height 17
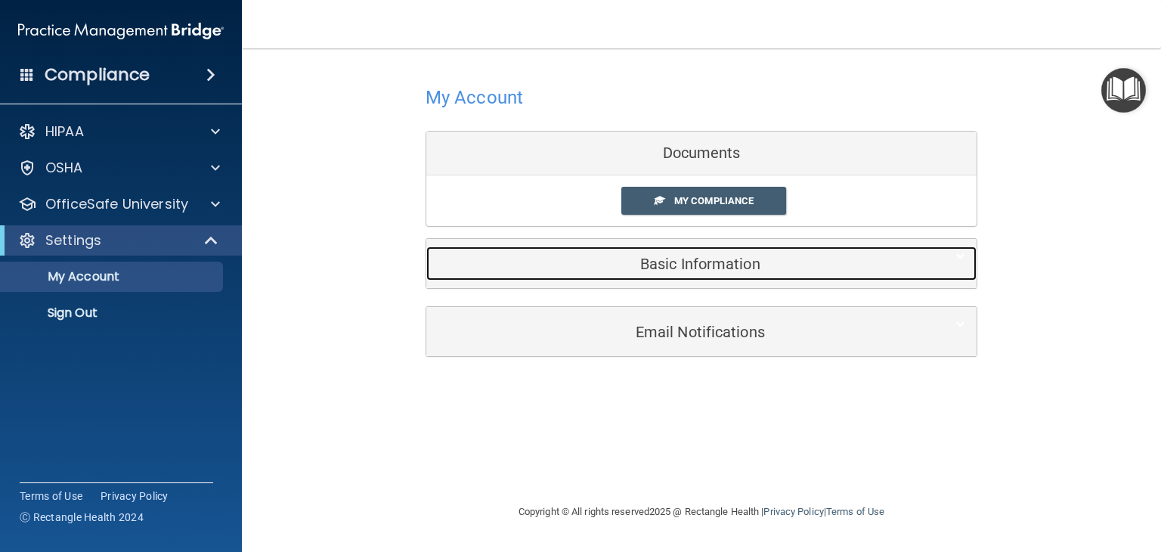
click at [681, 264] on h5 "Basic Information" at bounding box center [678, 263] width 481 height 17
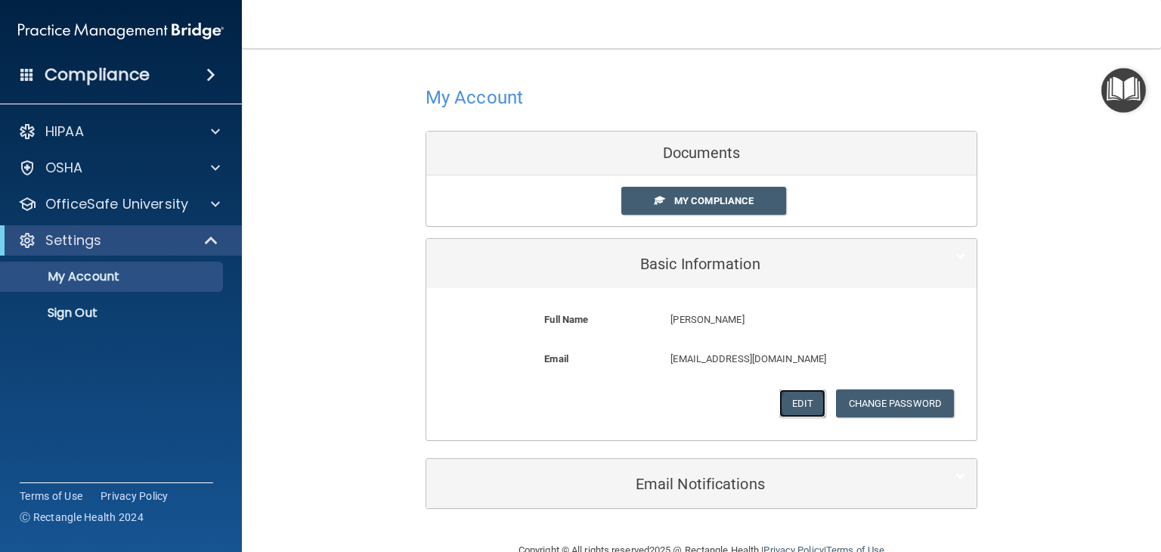
click at [792, 403] on button "Edit" at bounding box center [802, 403] width 46 height 28
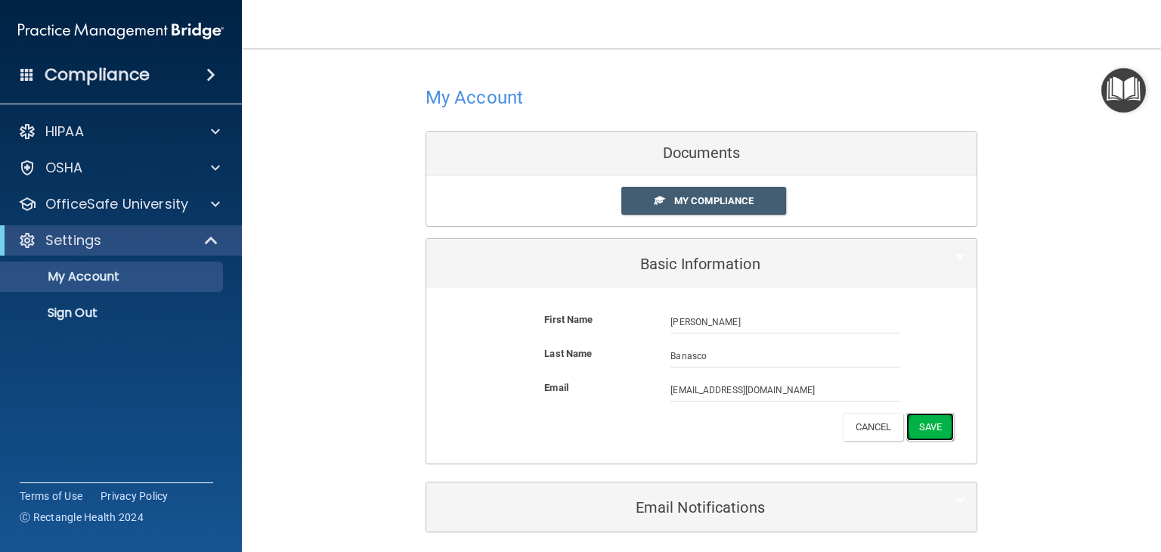
click at [912, 421] on button "Save" at bounding box center [930, 427] width 48 height 28
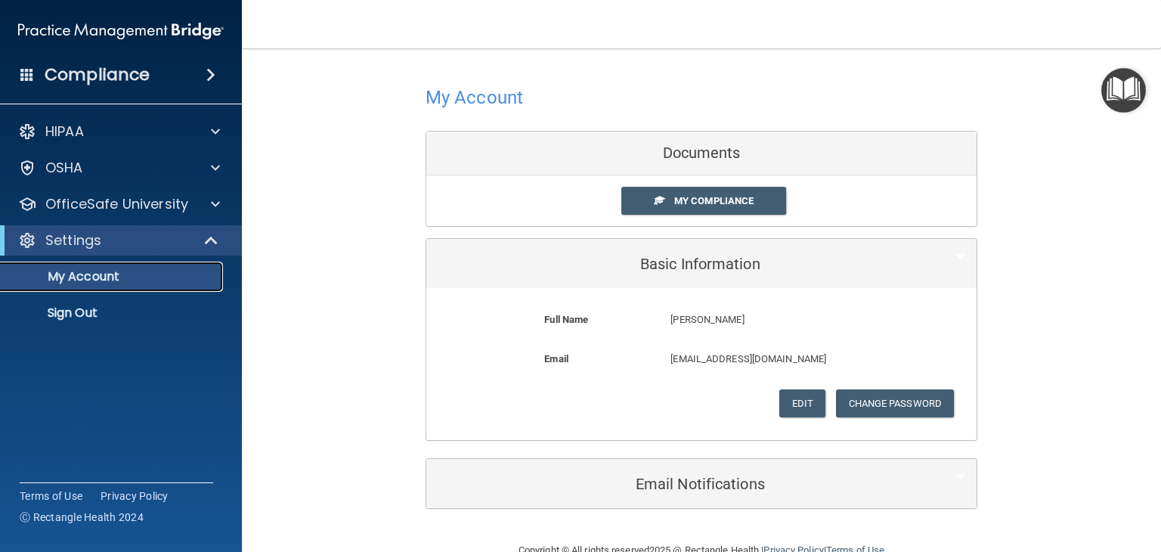
click at [163, 271] on p "My Account" at bounding box center [113, 276] width 206 height 15
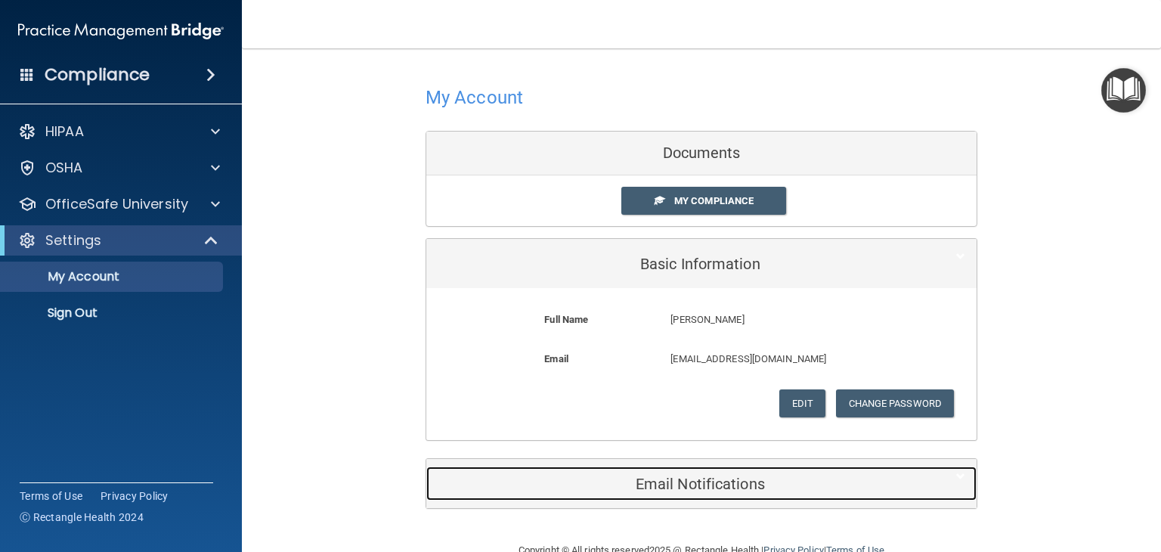
click at [655, 484] on h5 "Email Notifications" at bounding box center [678, 483] width 481 height 17
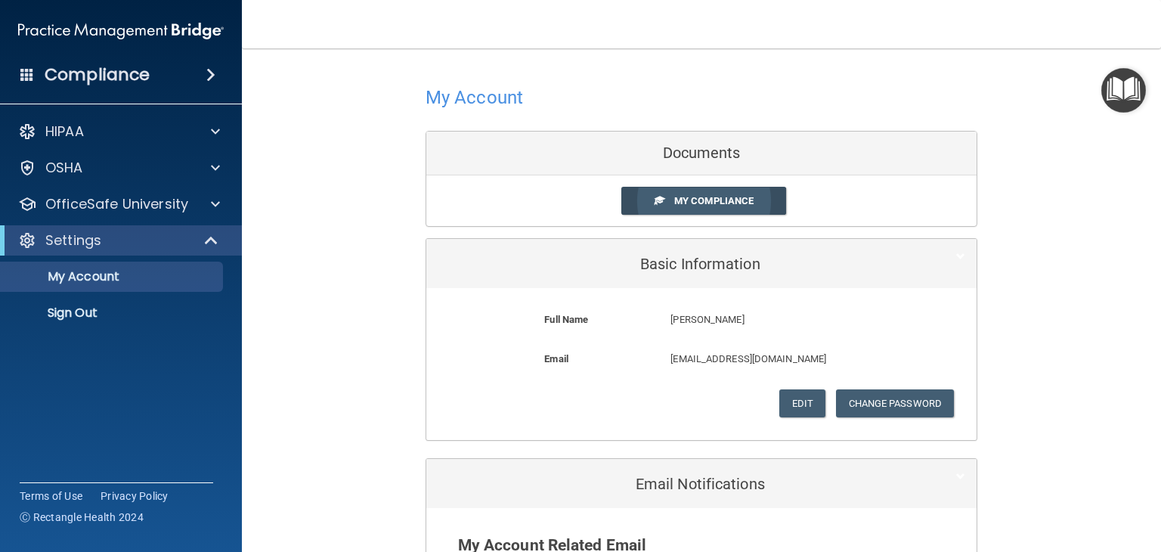
click at [659, 199] on link "My Compliance" at bounding box center [703, 201] width 165 height 28
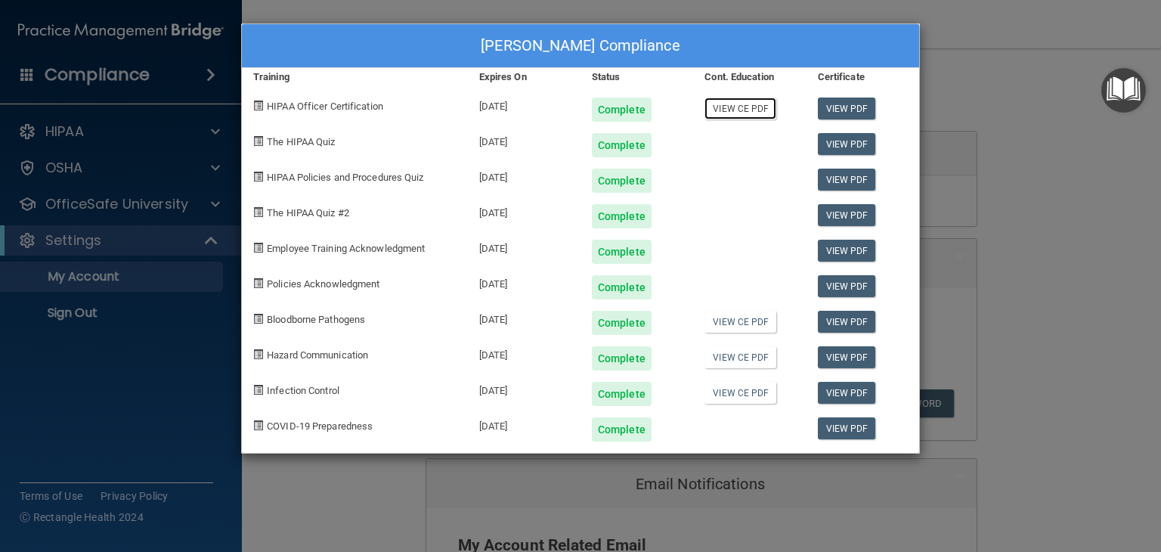
click at [750, 109] on link "View CE PDF" at bounding box center [740, 108] width 72 height 22
click at [754, 320] on link "View CE PDF" at bounding box center [740, 322] width 72 height 22
click at [747, 356] on link "View CE PDF" at bounding box center [740, 357] width 72 height 22
click at [760, 394] on link "View CE PDF" at bounding box center [740, 393] width 72 height 22
